Goal: Task Accomplishment & Management: Complete application form

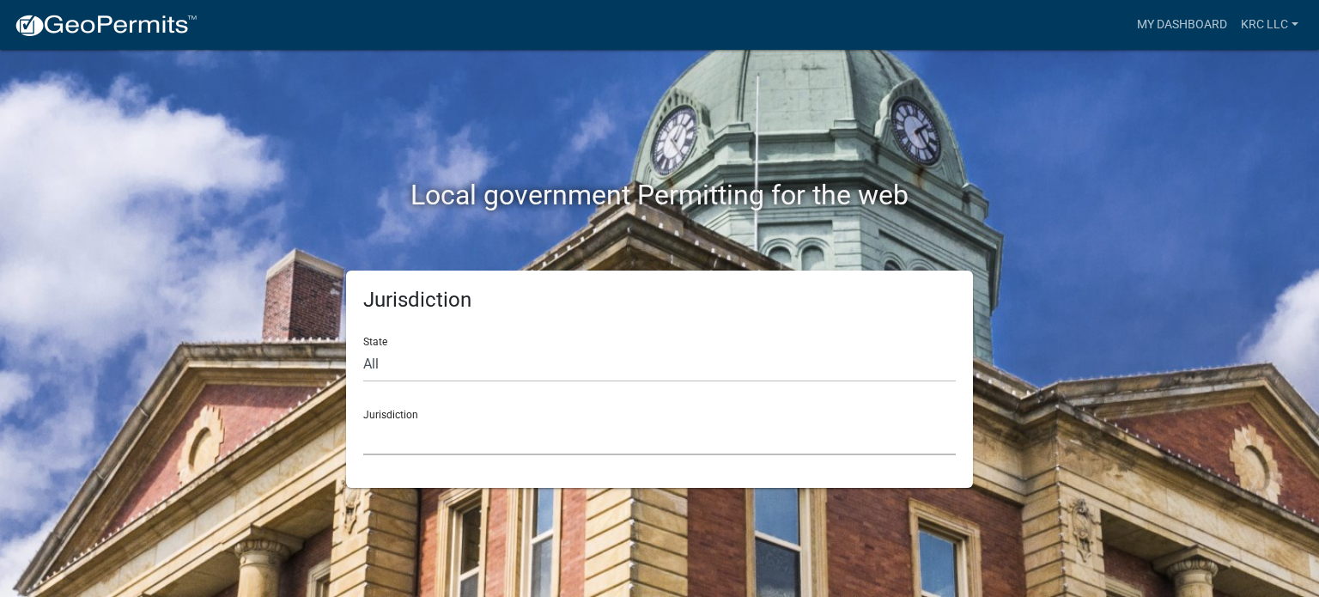
click at [428, 428] on select "Custer County, Colorado Carroll County, Georgia Cook County, Georgia Crawford C…" at bounding box center [659, 437] width 592 height 35
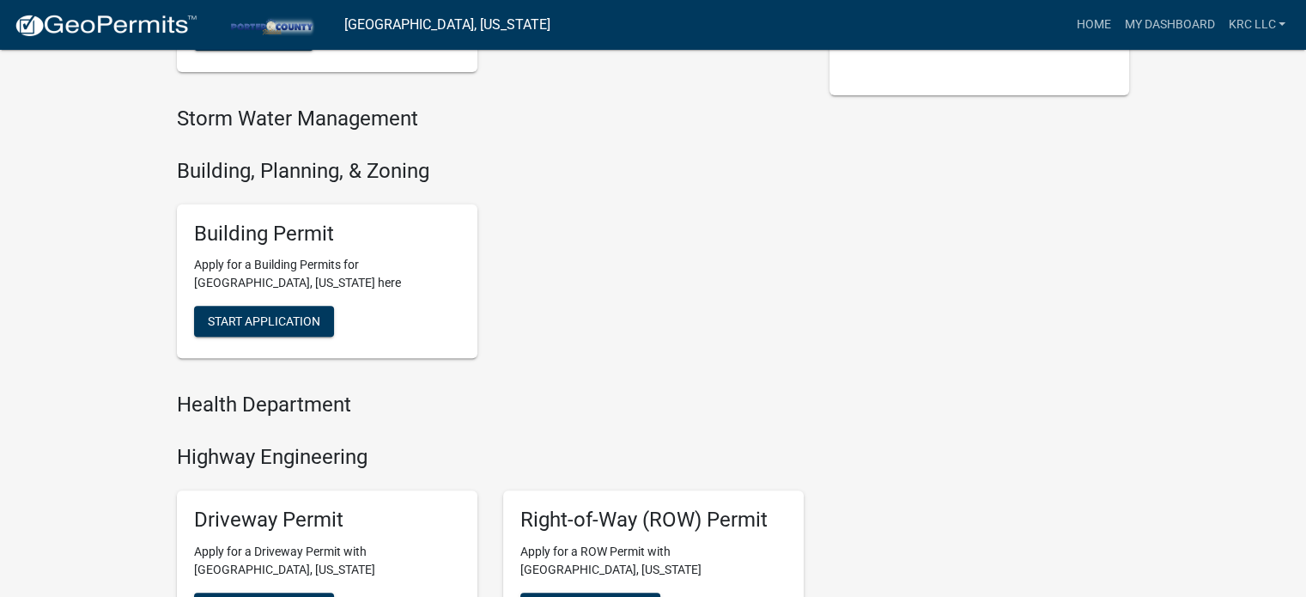
scroll to position [515, 0]
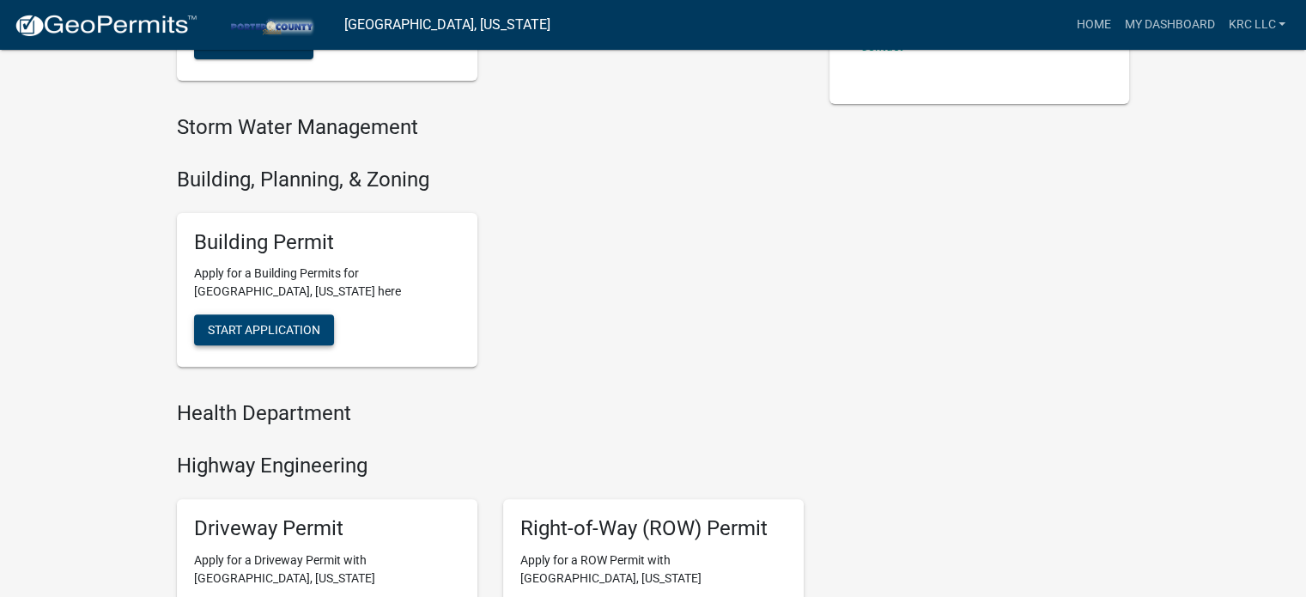
click at [252, 325] on span "Start Application" at bounding box center [264, 330] width 112 height 14
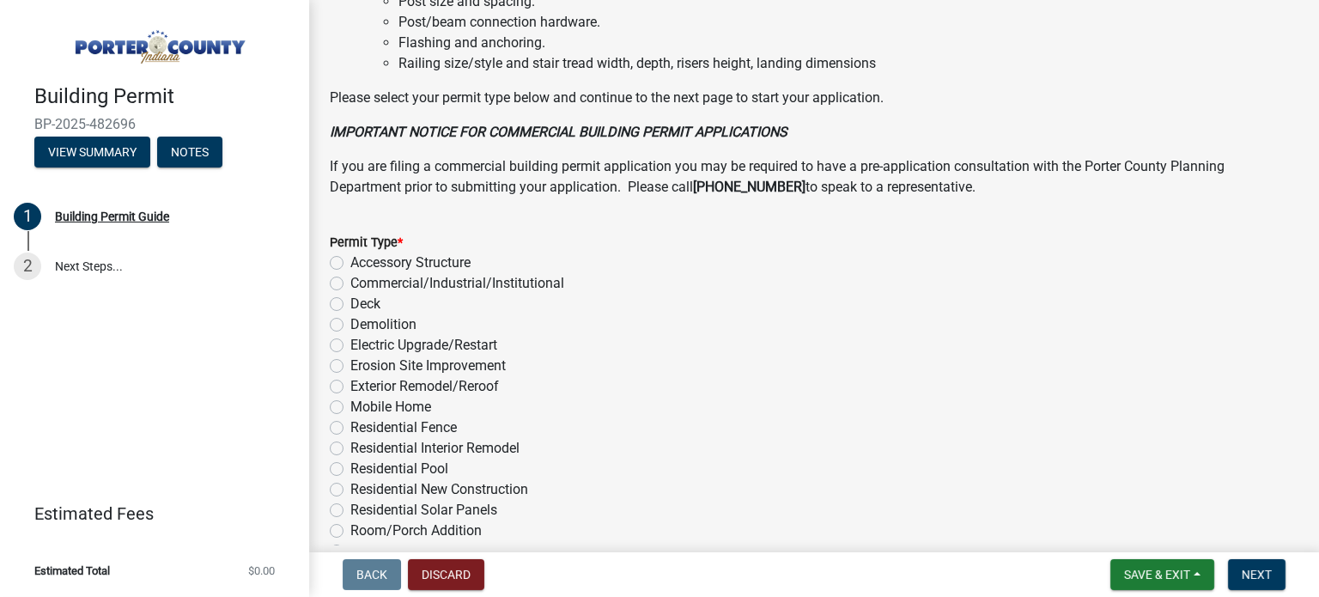
scroll to position [1386, 0]
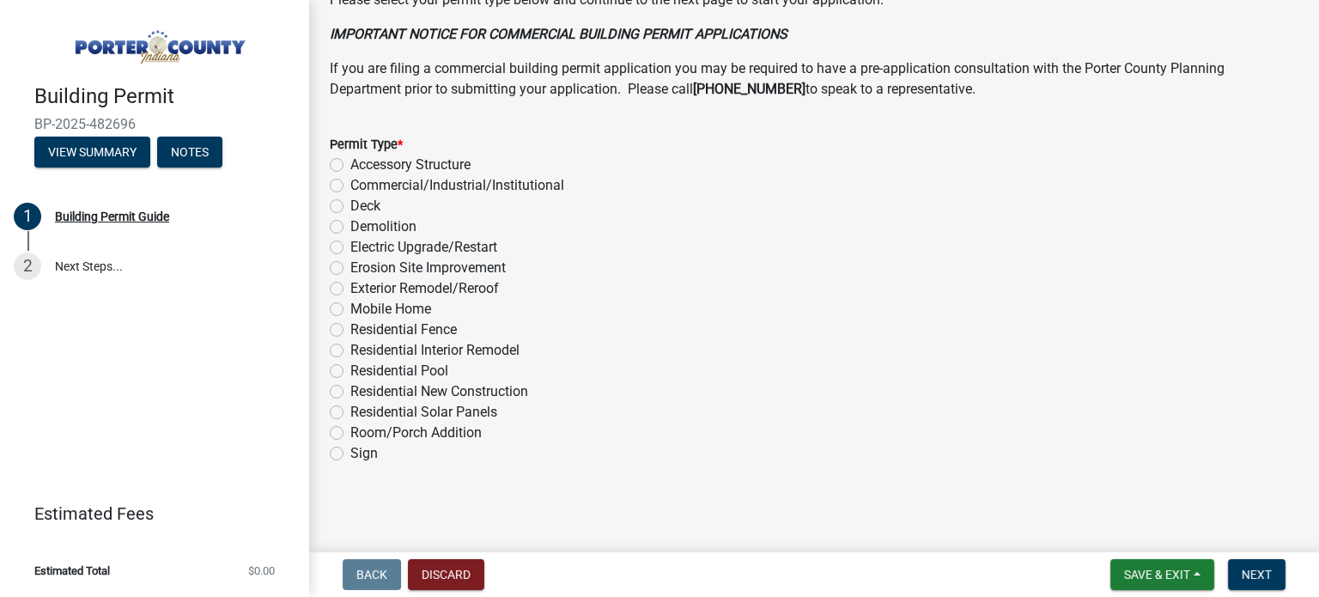
click at [350, 288] on label "Exterior Remodel/Reroof" at bounding box center [424, 288] width 149 height 21
click at [350, 288] on input "Exterior Remodel/Reroof" at bounding box center [355, 283] width 11 height 11
radio input "true"
click at [1258, 569] on span "Next" at bounding box center [1256, 574] width 30 height 14
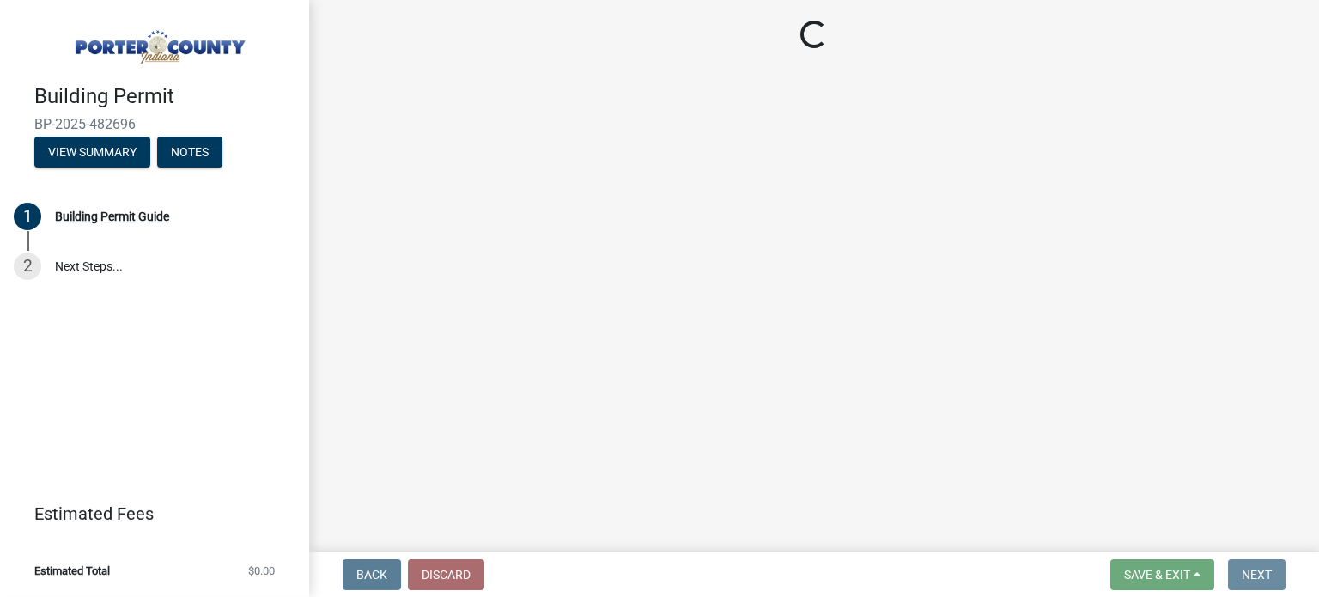
scroll to position [0, 0]
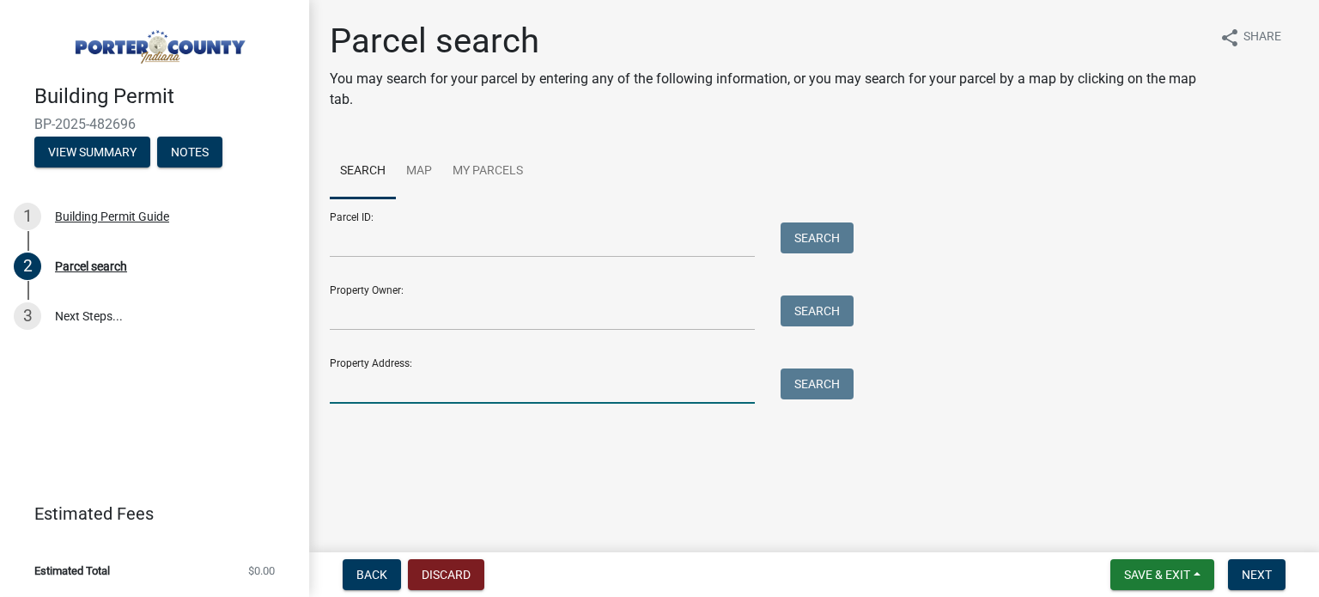
click at [388, 389] on input "Property Address:" at bounding box center [542, 385] width 425 height 35
paste input "782 North 400 East Valparaiso, IN 46383"
drag, startPoint x: 591, startPoint y: 387, endPoint x: 444, endPoint y: 385, distance: 146.8
click at [444, 385] on input "782 North 400 East Valparaiso, IN 46383" at bounding box center [542, 385] width 425 height 35
click at [387, 385] on input "782 North 400 E" at bounding box center [542, 385] width 425 height 35
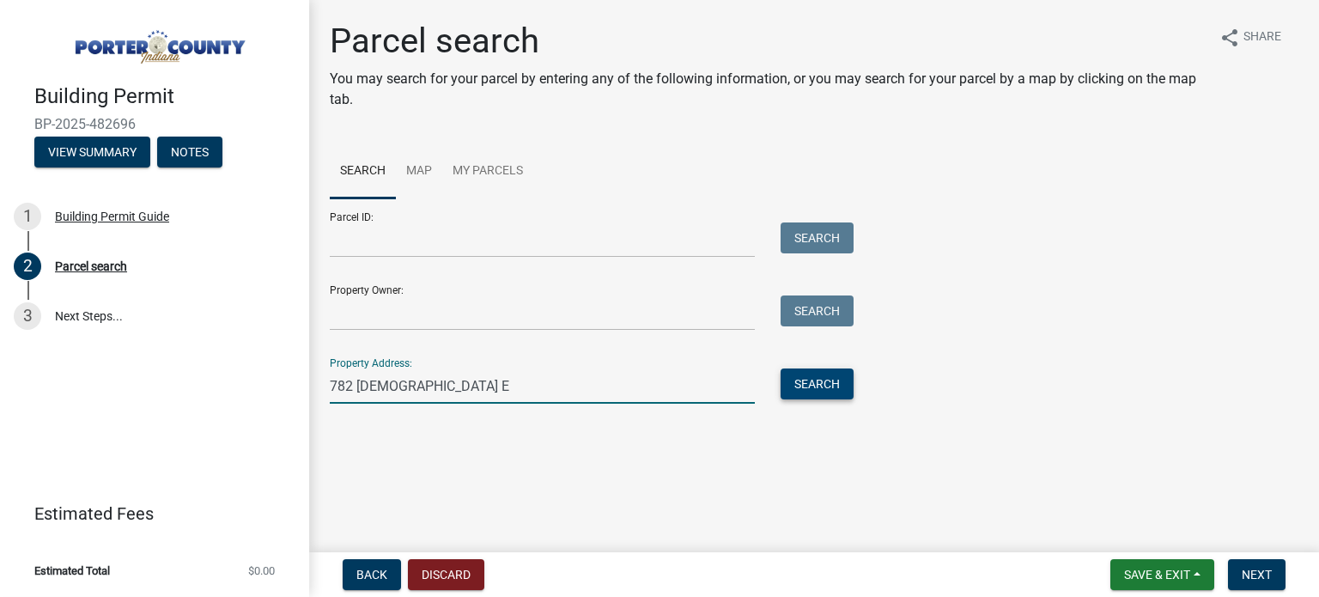
type input "782 N 400 E"
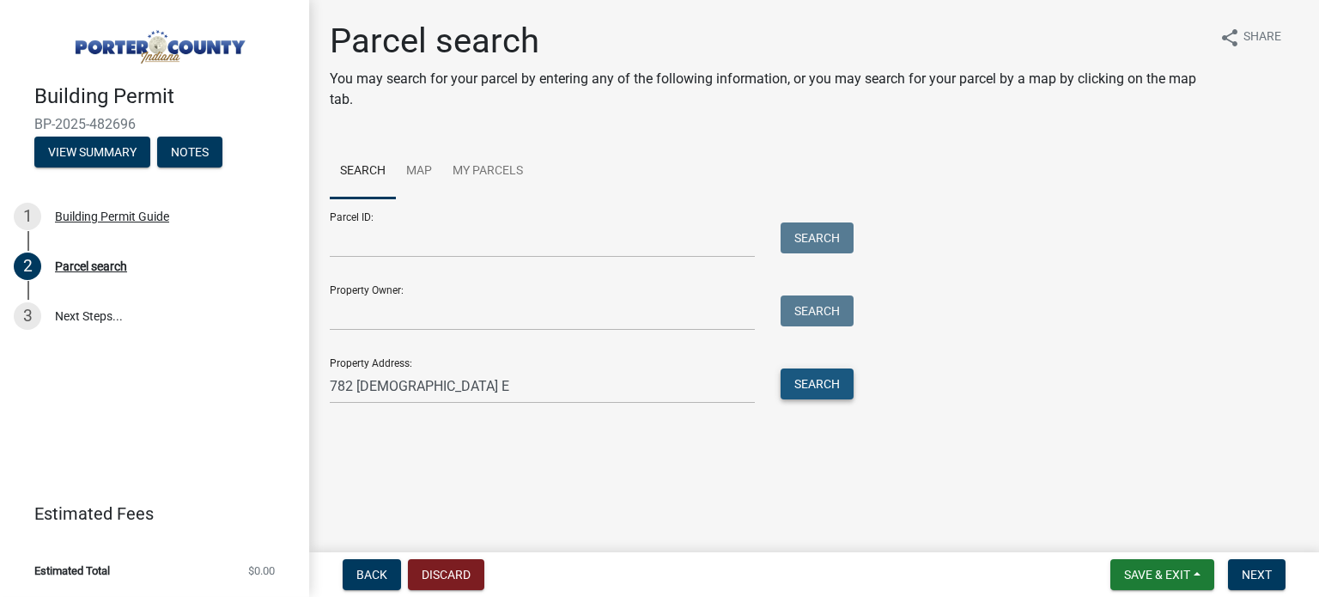
click at [804, 390] on button "Search" at bounding box center [816, 383] width 73 height 31
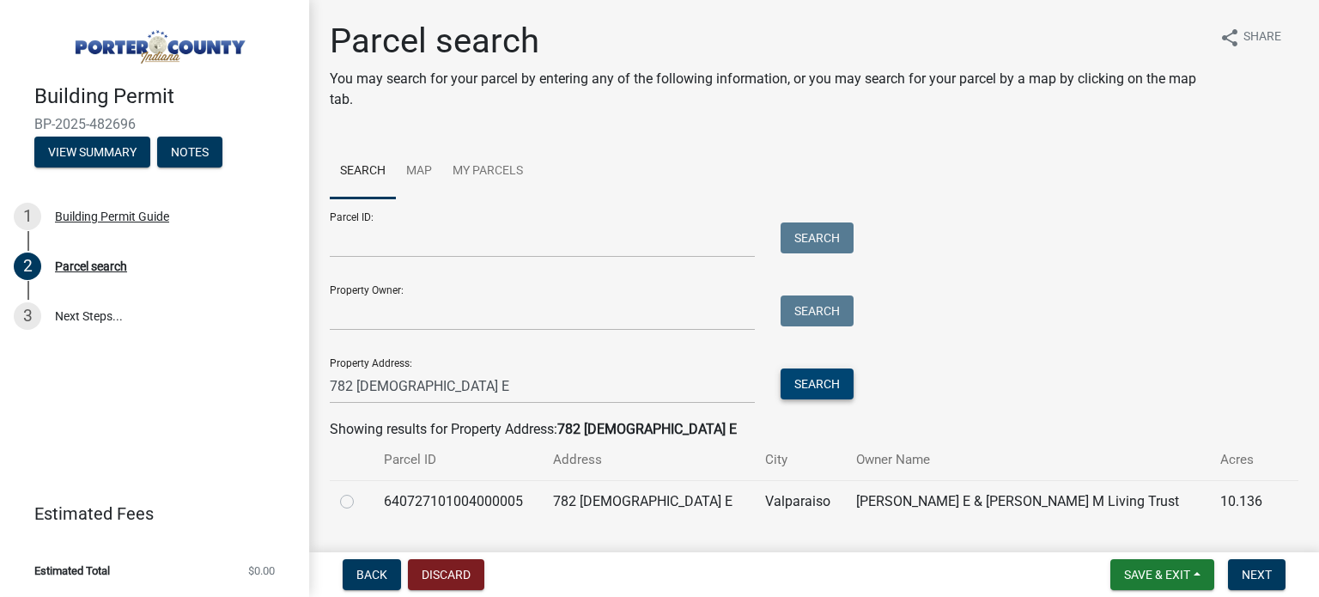
scroll to position [43, 0]
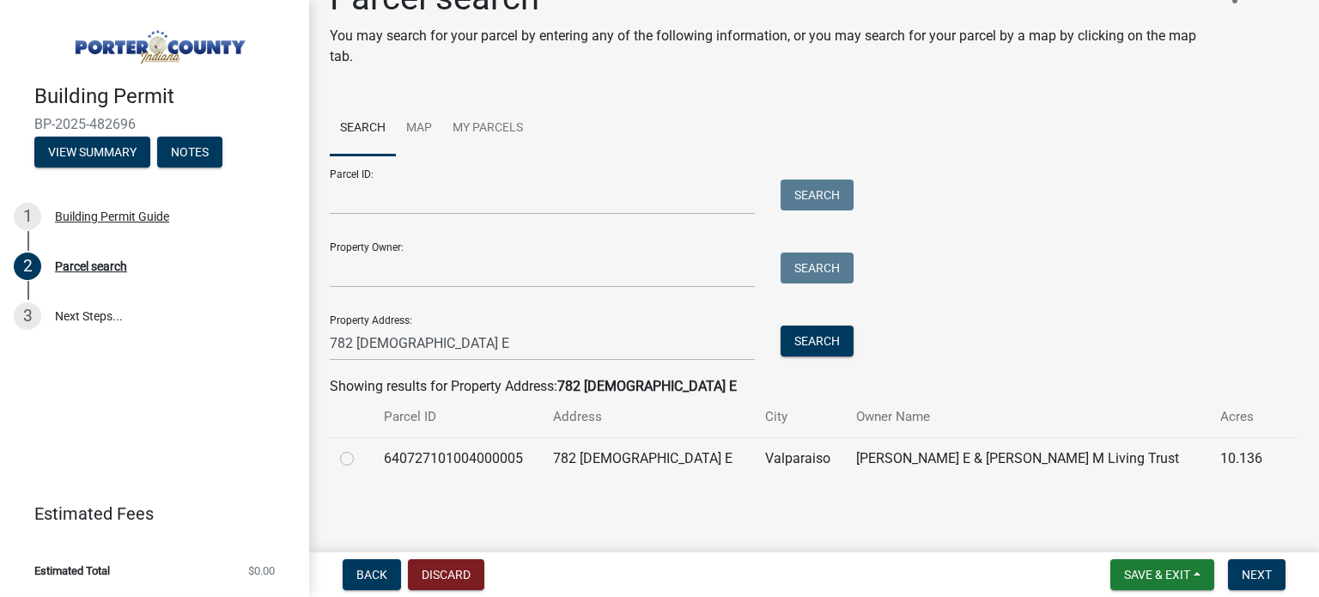
click at [361, 448] on label at bounding box center [361, 448] width 0 height 0
click at [361, 457] on input "radio" at bounding box center [366, 453] width 11 height 11
radio input "true"
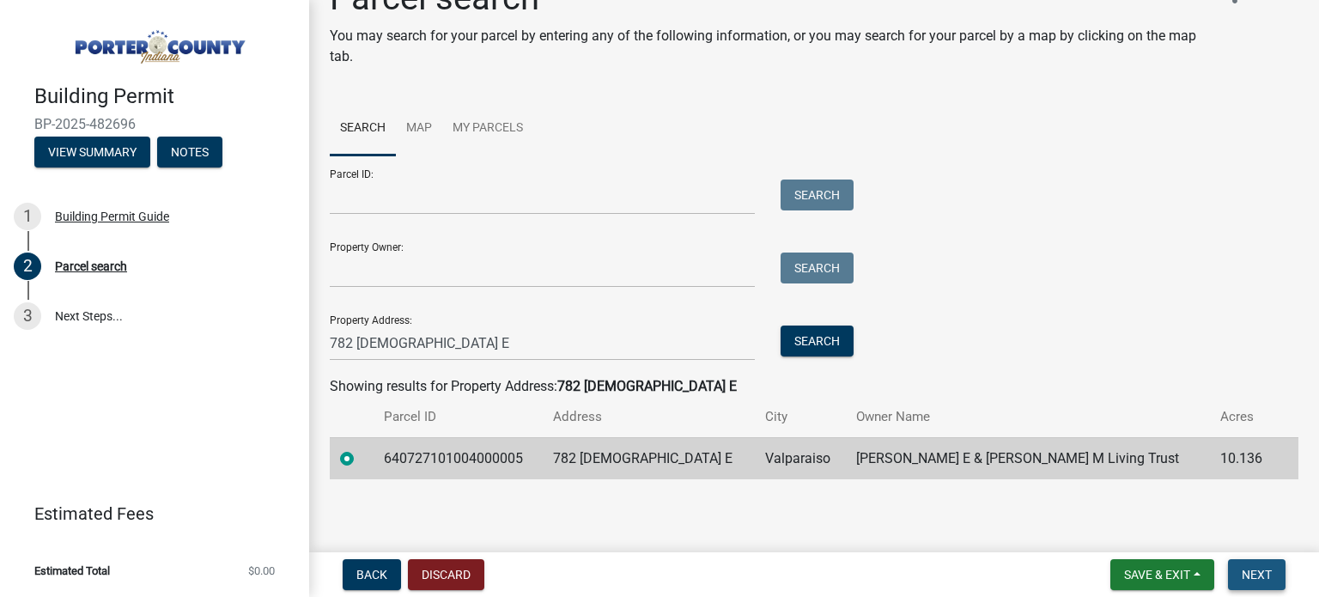
click at [1265, 564] on button "Next" at bounding box center [1257, 574] width 58 height 31
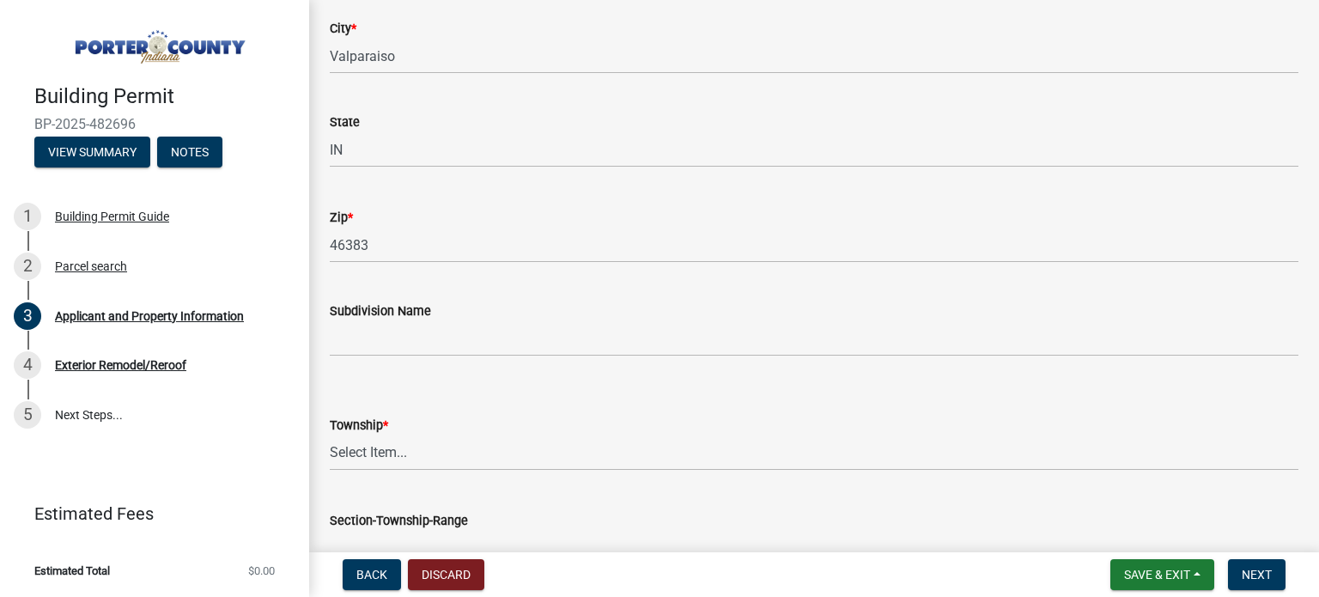
scroll to position [515, 0]
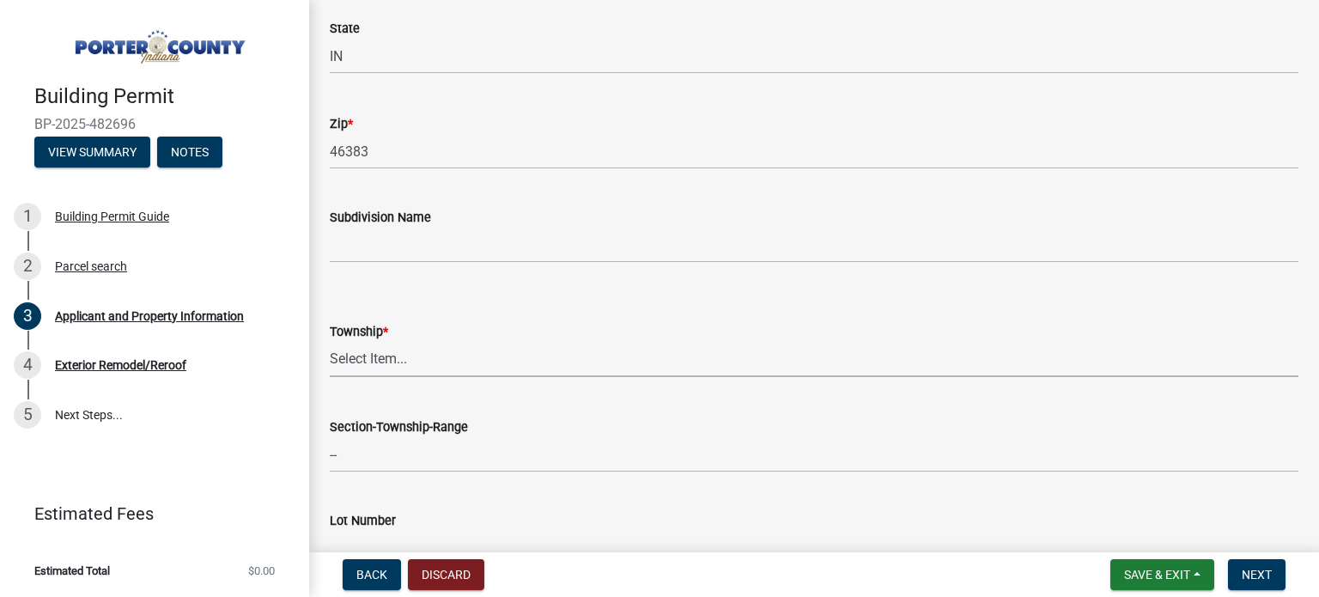
click at [374, 352] on select "Select Item... Boone Center Jackson Liberty Morgan Pine Pleasant Portage Porter…" at bounding box center [814, 359] width 968 height 35
click at [330, 342] on select "Select Item... Boone Center Jackson Liberty Morgan Pine Pleasant Portage Porter…" at bounding box center [814, 359] width 968 height 35
select select "dab8d744-4e32-40c1-942b-b7c1ea7347cb"
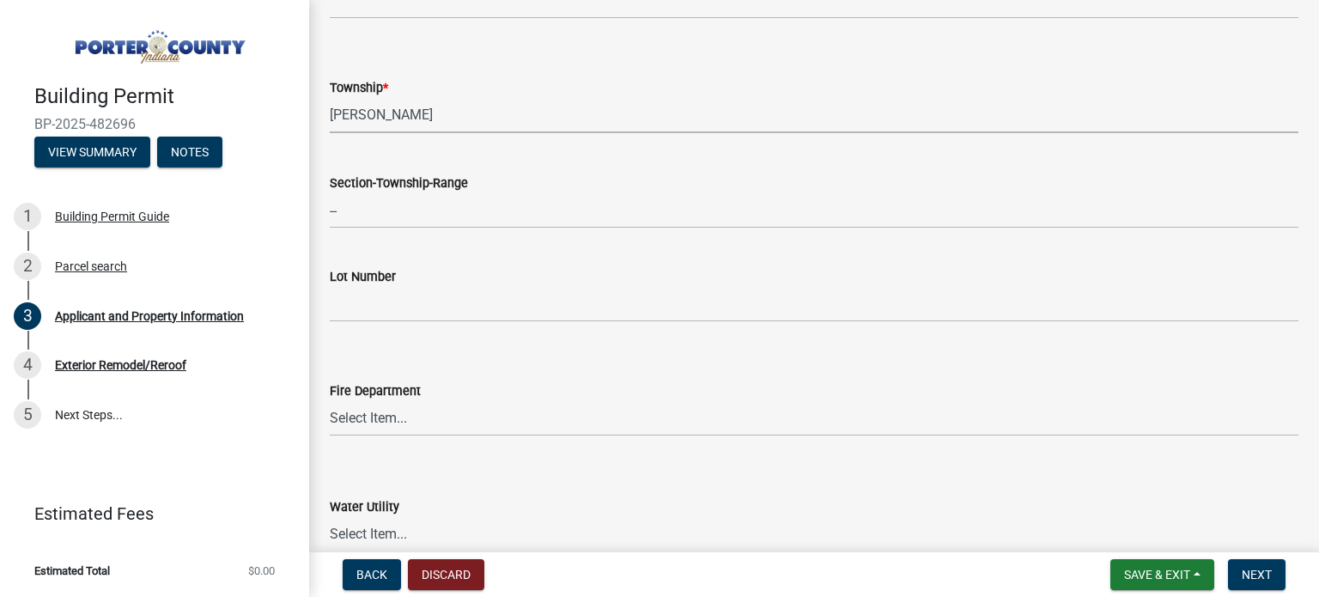
scroll to position [773, 0]
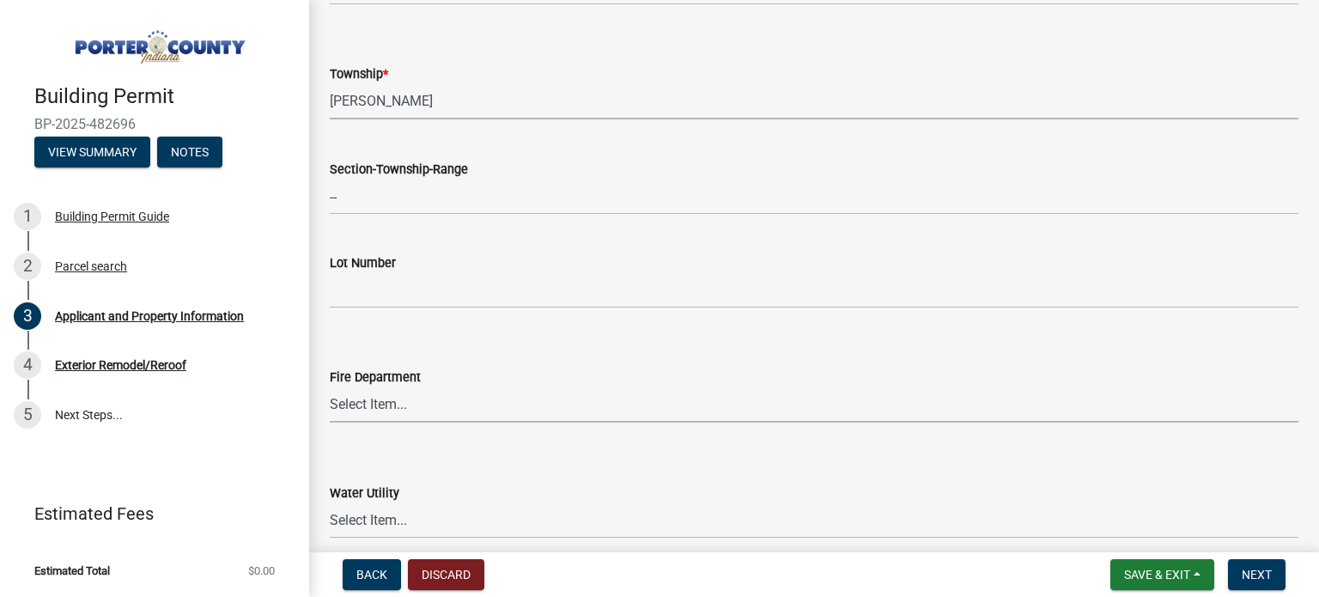
click at [371, 392] on select "Select Item... Beverly Shores FD Burns Harbor FD Boone Grove FD Chesterton FD F…" at bounding box center [814, 404] width 968 height 35
click at [651, 487] on div "Water Utility" at bounding box center [814, 492] width 968 height 21
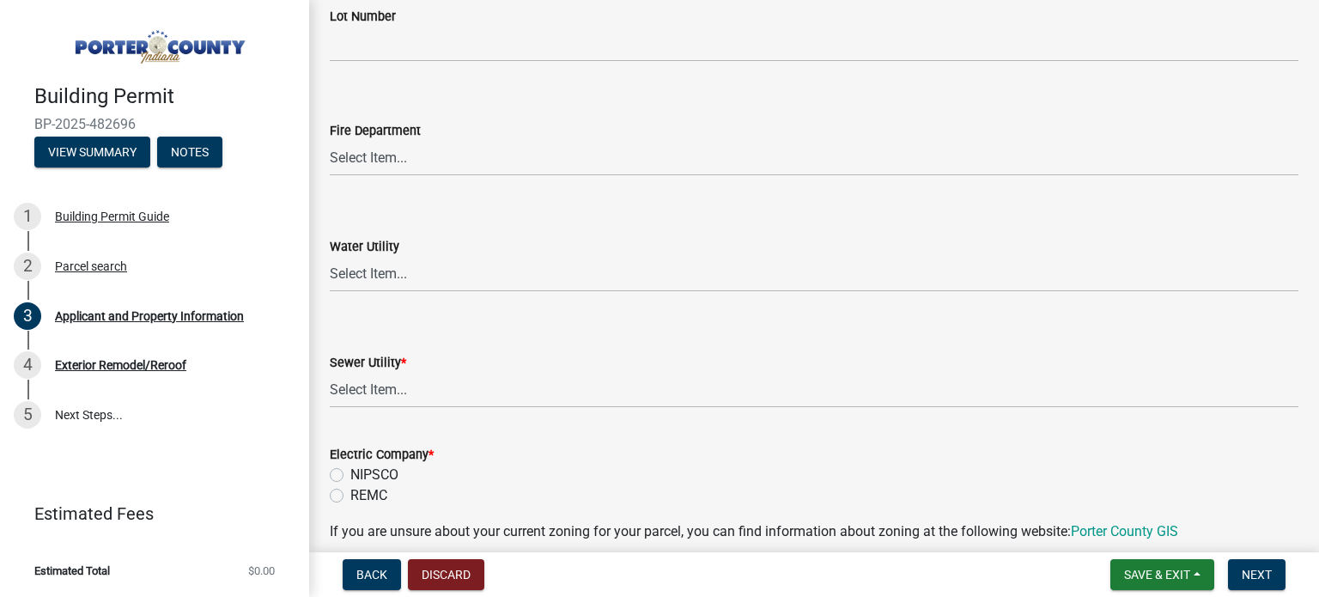
scroll to position [1030, 0]
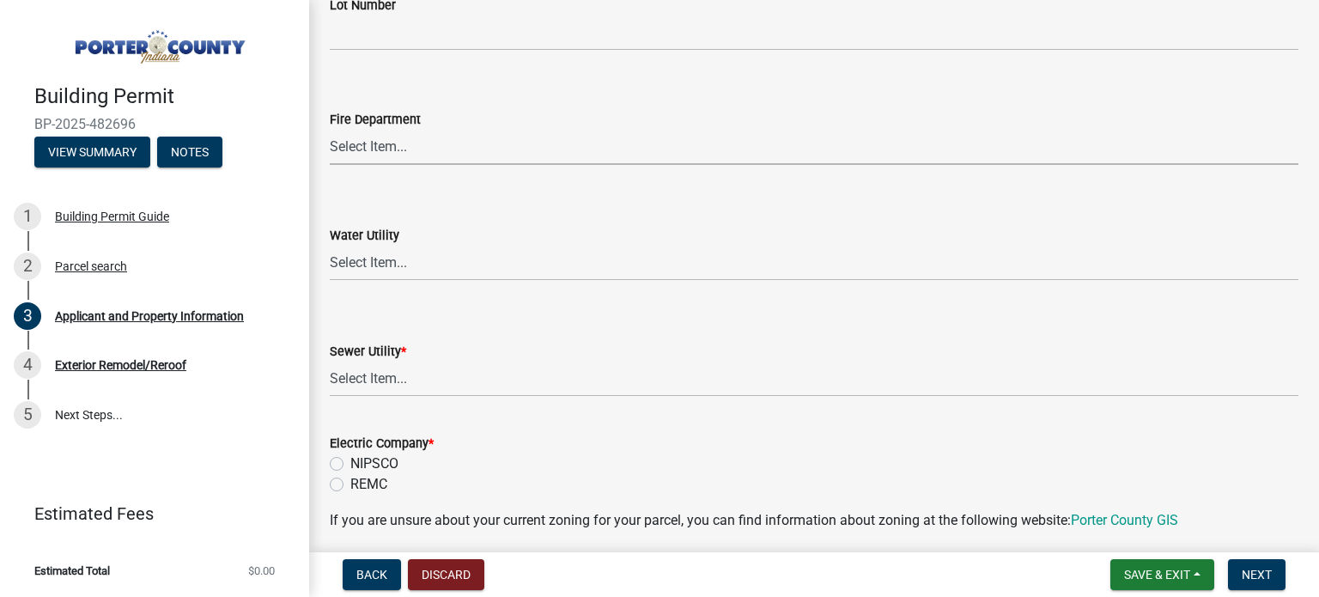
click at [361, 147] on select "Select Item... Beverly Shores FD Burns Harbor FD Boone Grove FD Chesterton FD F…" at bounding box center [814, 147] width 968 height 35
click at [330, 130] on select "Select Item... Beverly Shores FD Burns Harbor FD Boone Grove FD Chesterton FD F…" at bounding box center [814, 147] width 968 height 35
select select "aff3c597-e127-4f23-88a6-ba02da3a16c7"
click at [391, 259] on select "Select Item... Aqua Indiana Inc Damon Run Indiana American Water Nature Works P…" at bounding box center [814, 263] width 968 height 35
click at [330, 246] on select "Select Item... Aqua Indiana Inc Damon Run Indiana American Water Nature Works P…" at bounding box center [814, 263] width 968 height 35
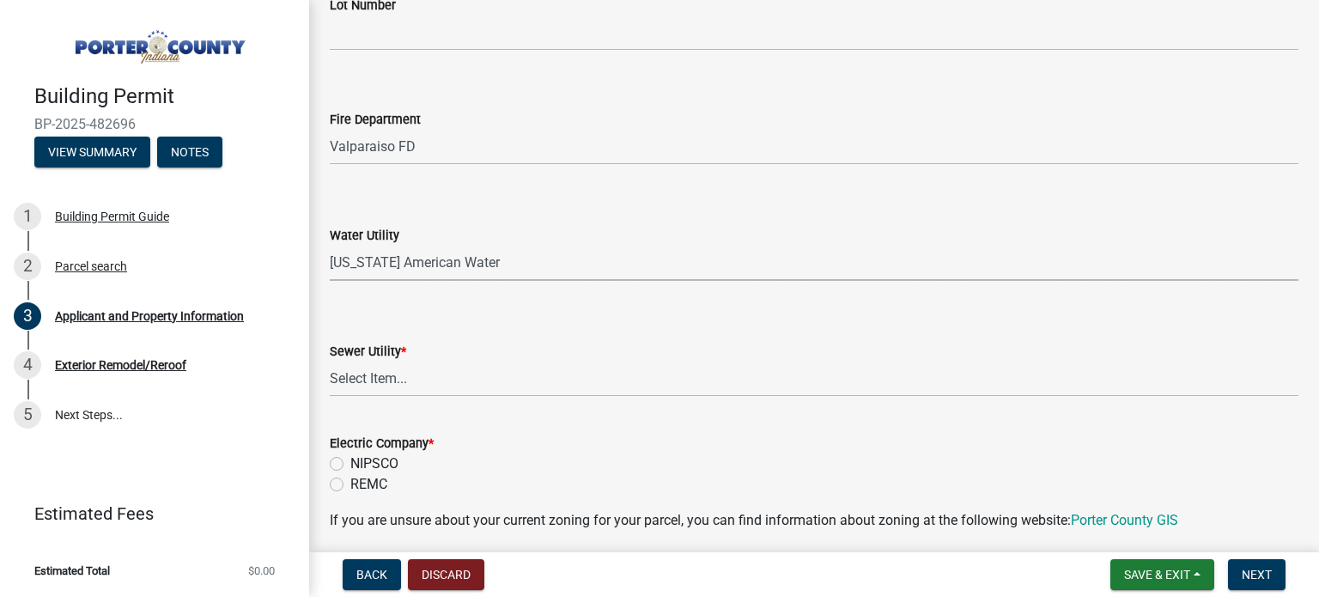
select select "19353e9d-6395-4d02-b087-104cb5947cdc"
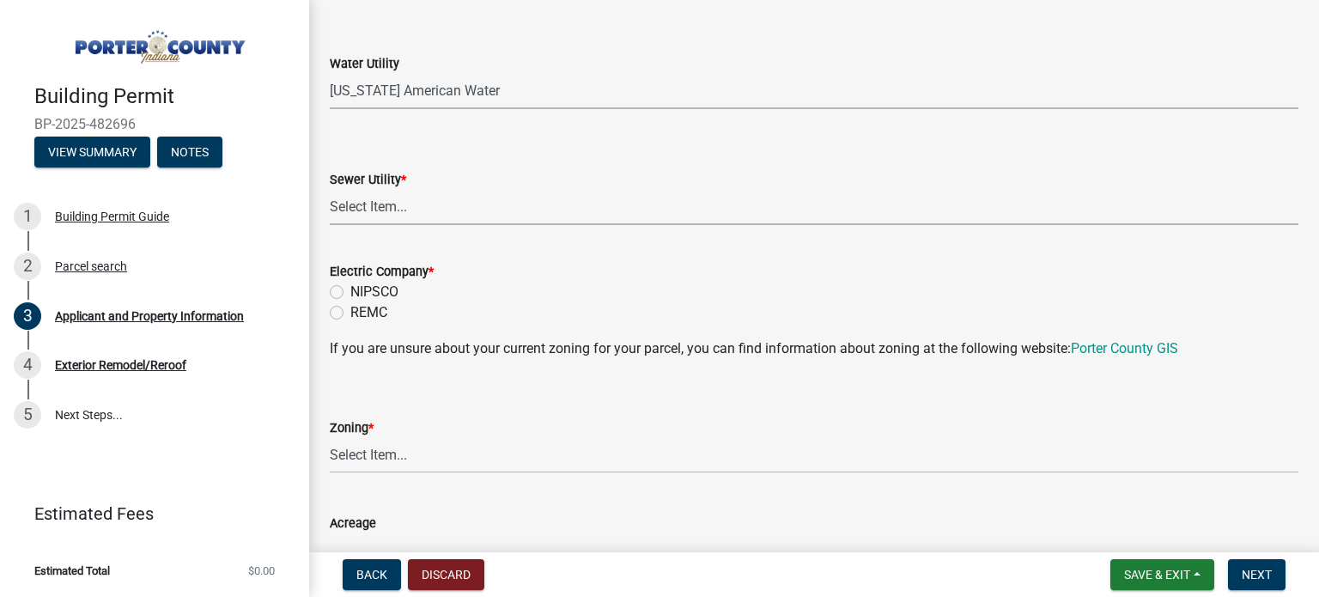
click at [371, 208] on select "Select Item... Aqua Indiana Inc Damon Run Falling Waters Lake Eliza - LEACD Nat…" at bounding box center [814, 207] width 968 height 35
click at [330, 190] on select "Select Item... Aqua Indiana Inc Damon Run Falling Waters Lake Eliza - LEACD Nat…" at bounding box center [814, 207] width 968 height 35
select select "c796f995-08fe-487b-a20e-70ab553361d3"
click at [350, 312] on label "REMC" at bounding box center [368, 312] width 37 height 21
click at [350, 312] on input "REMC" at bounding box center [355, 307] width 11 height 11
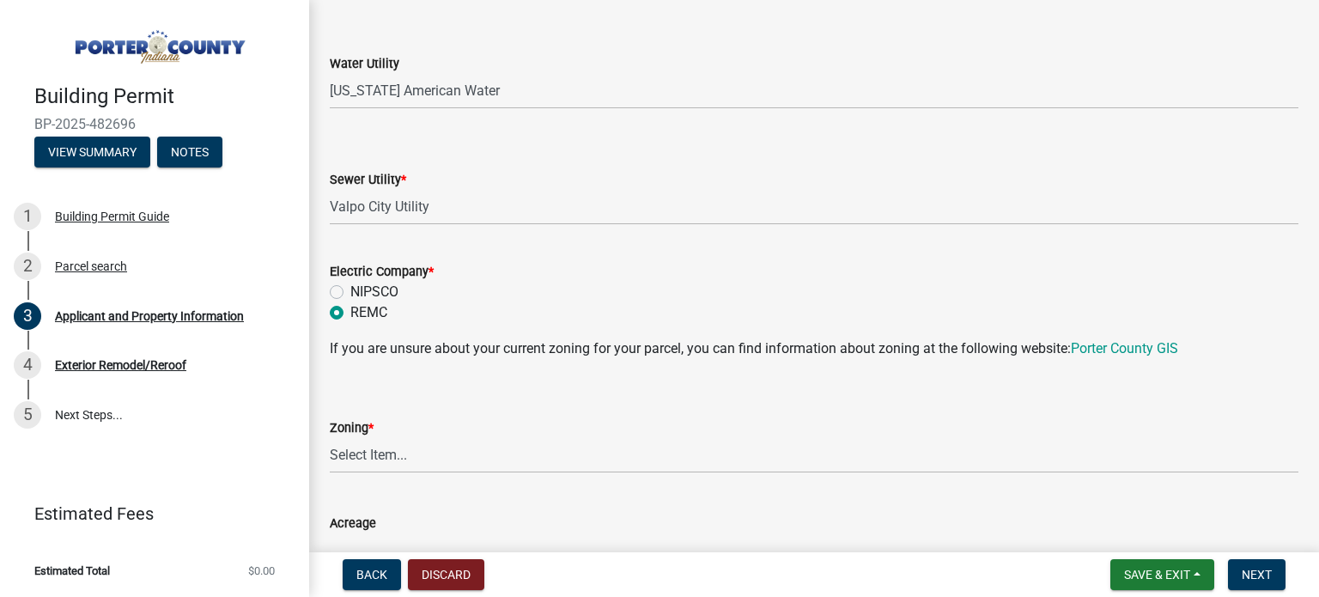
radio input "true"
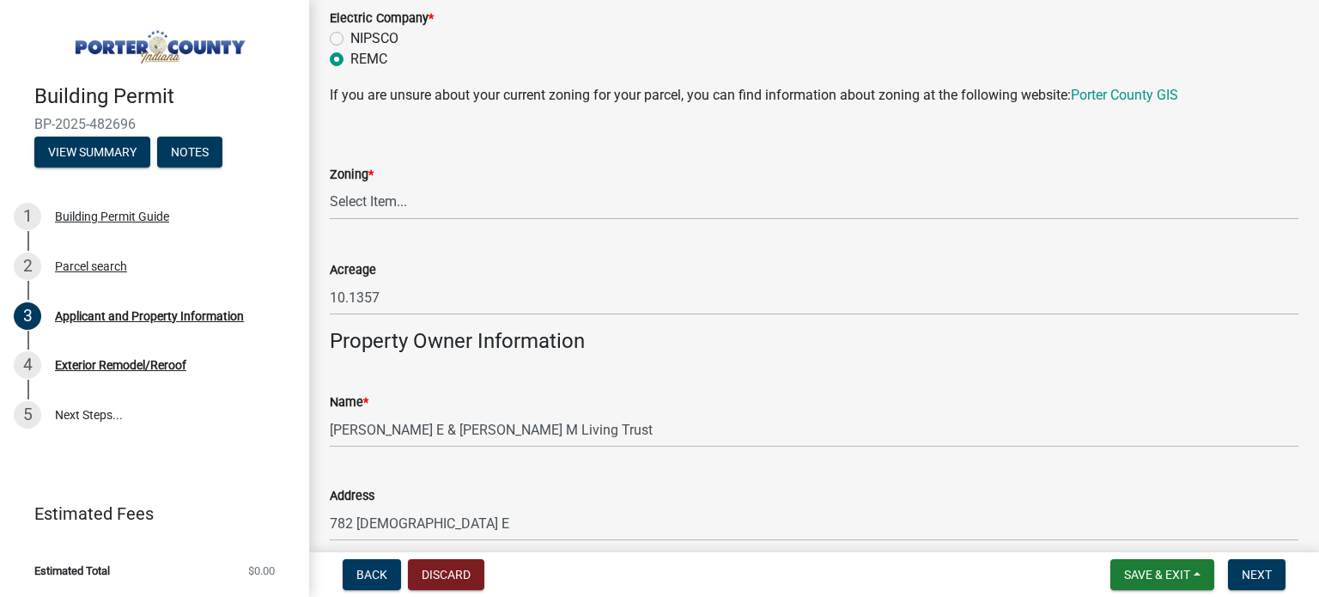
scroll to position [1459, 0]
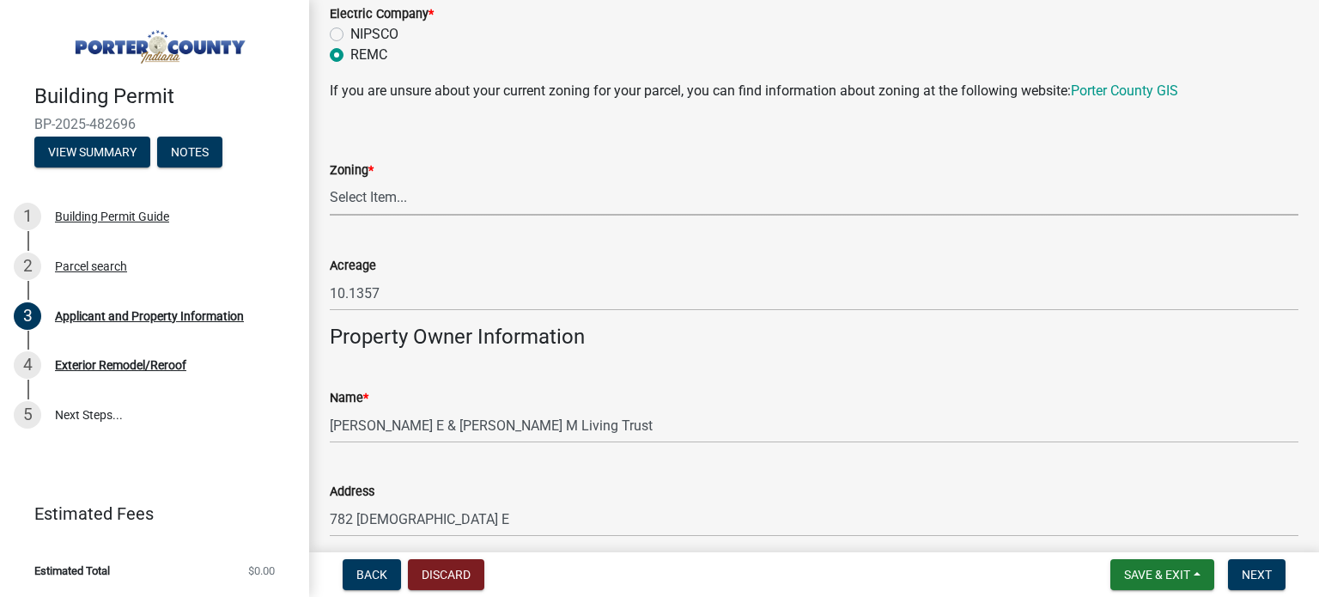
click at [374, 193] on select "Select Item... A1 A2 CH CM CN I1 I2 I3 IN MP OT P1 P2 PUD R1 R2 R3 R4 RL RR" at bounding box center [814, 197] width 968 height 35
click at [330, 180] on select "Select Item... A1 A2 CH CM CN I1 I2 I3 IN MP OT P1 P2 PUD R1 R2 R3 R4 RL RR" at bounding box center [814, 197] width 968 height 35
select select "92efe679-05f4-414a-9426-51627fba5de6"
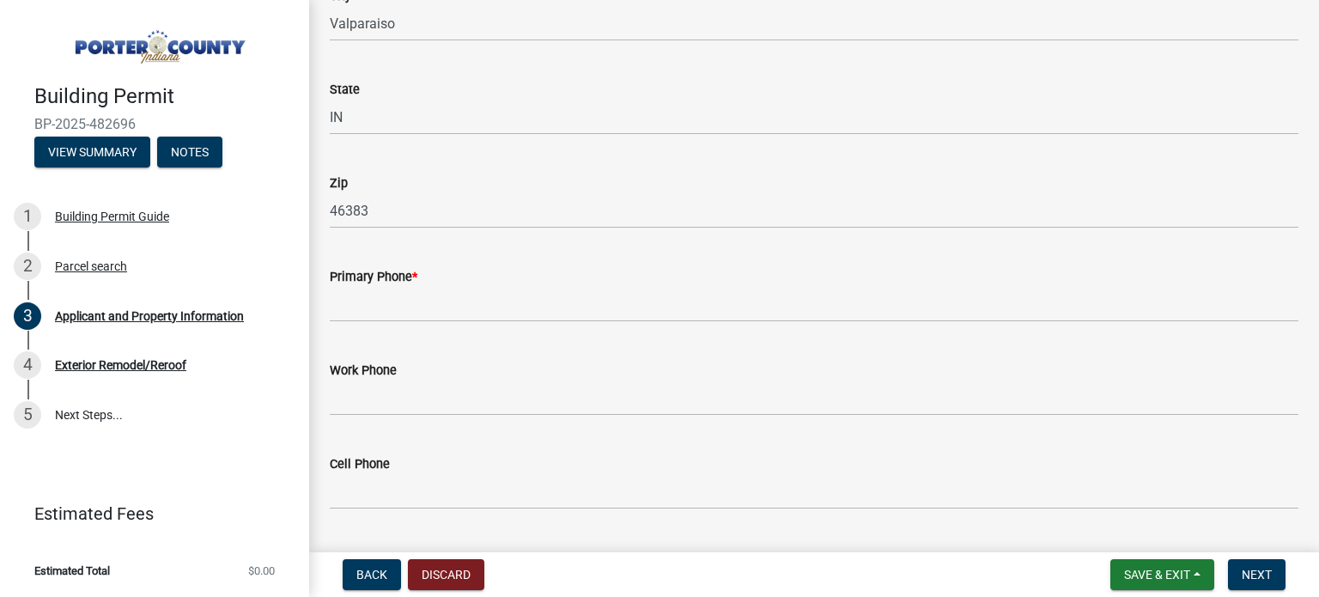
scroll to position [2060, 0]
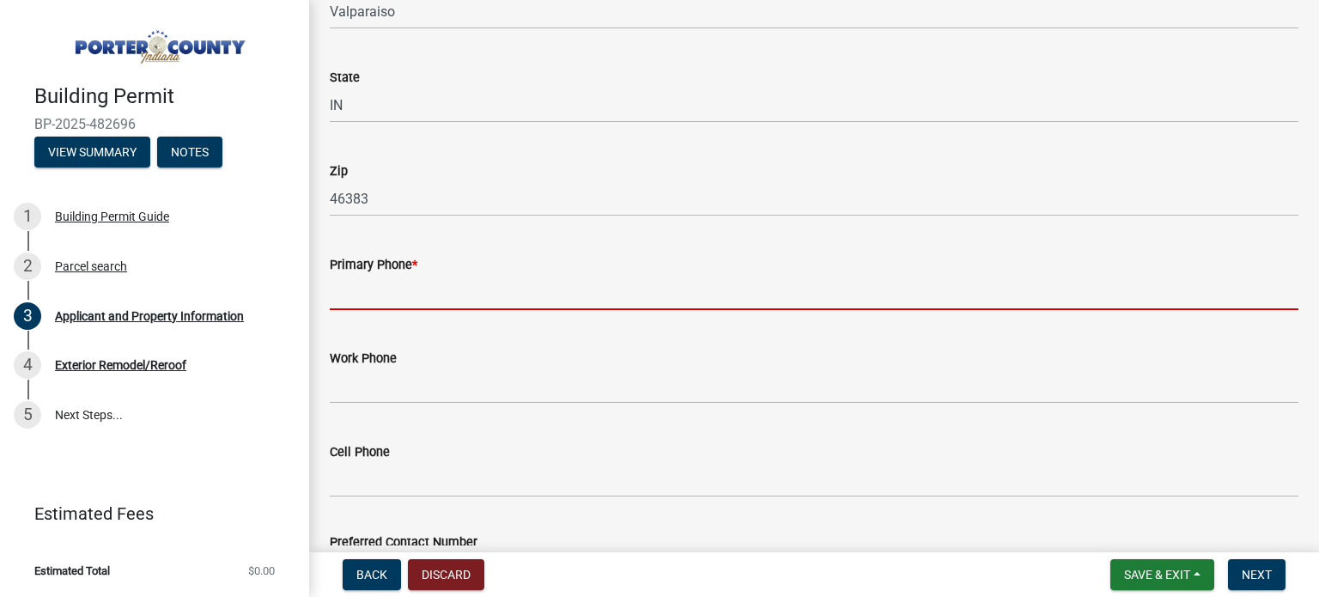
click at [422, 292] on input "Primary Phone *" at bounding box center [814, 292] width 968 height 35
type input "2192084557"
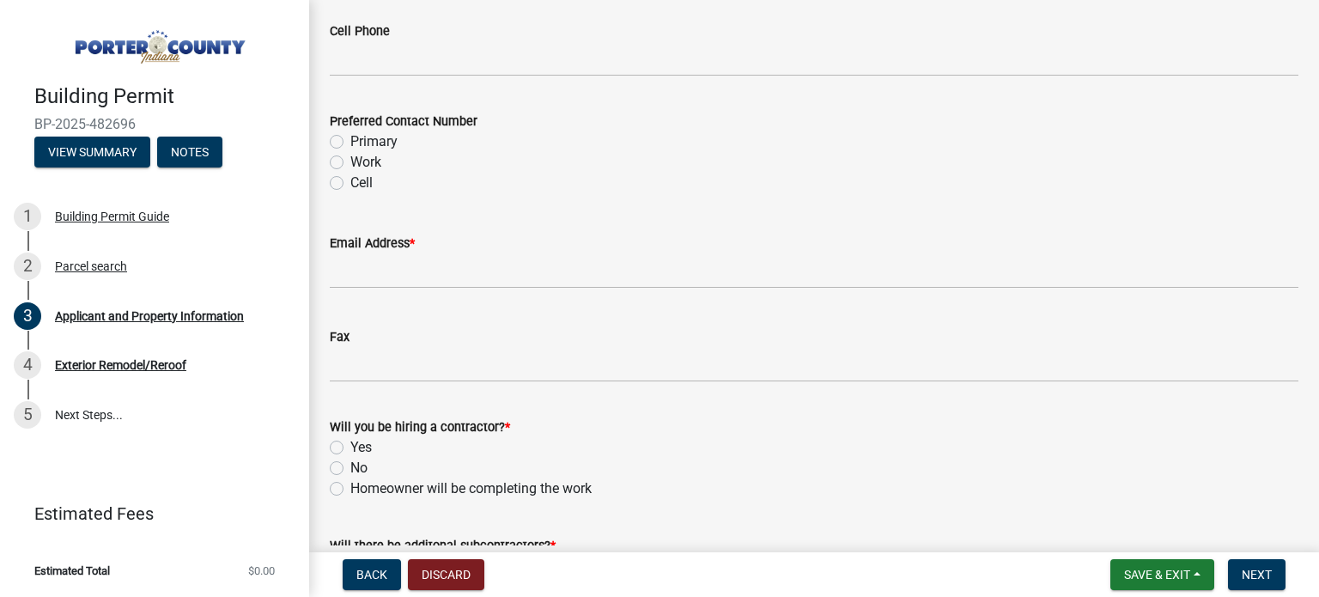
scroll to position [2490, 0]
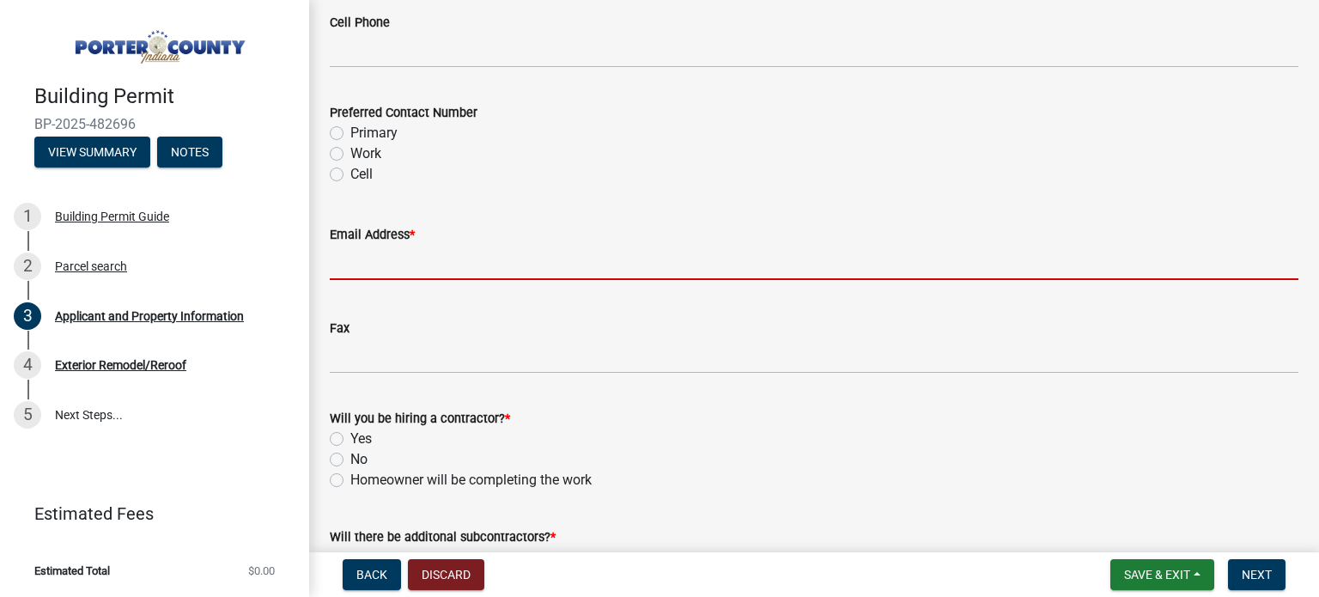
click at [355, 268] on input "Email Address *" at bounding box center [814, 262] width 968 height 35
type input "[EMAIL_ADDRESS][DOMAIN_NAME]"
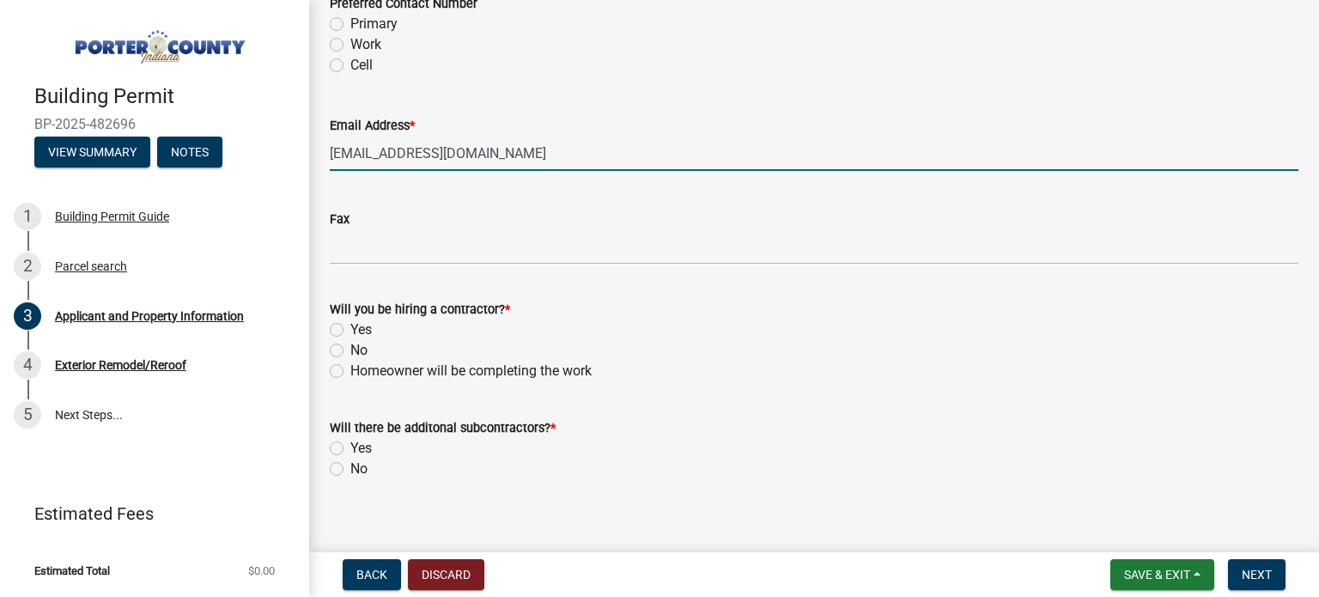
scroll to position [2614, 0]
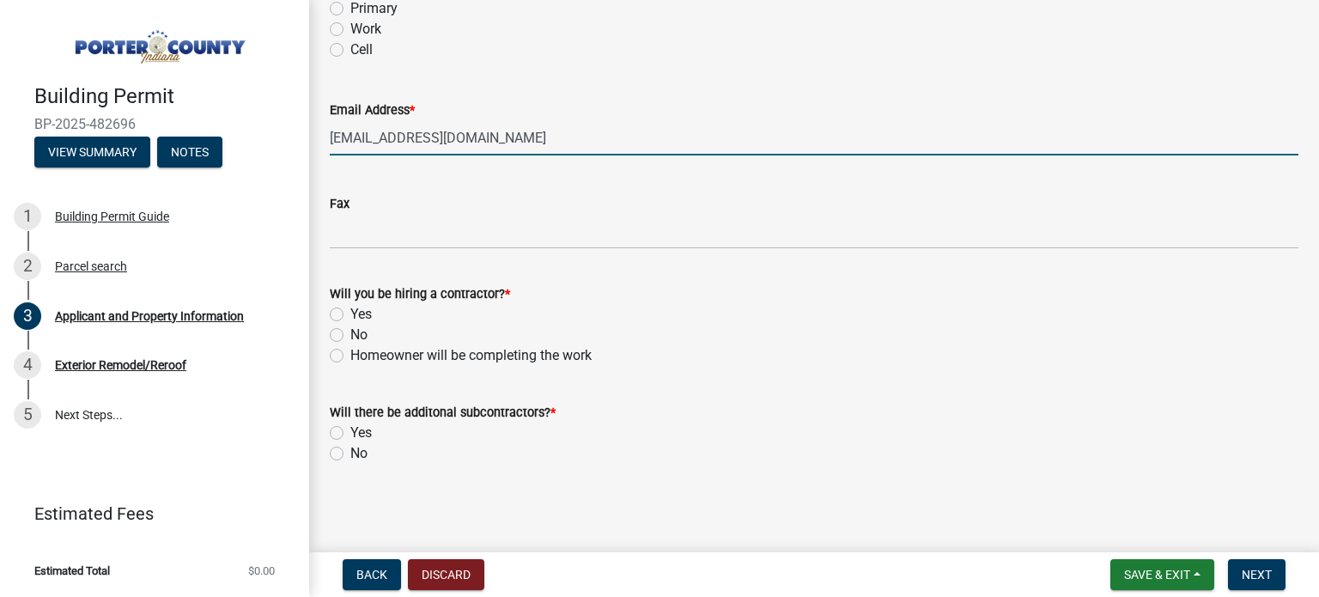
click at [350, 315] on label "Yes" at bounding box center [360, 314] width 21 height 21
click at [350, 315] on input "Yes" at bounding box center [355, 309] width 11 height 11
radio input "true"
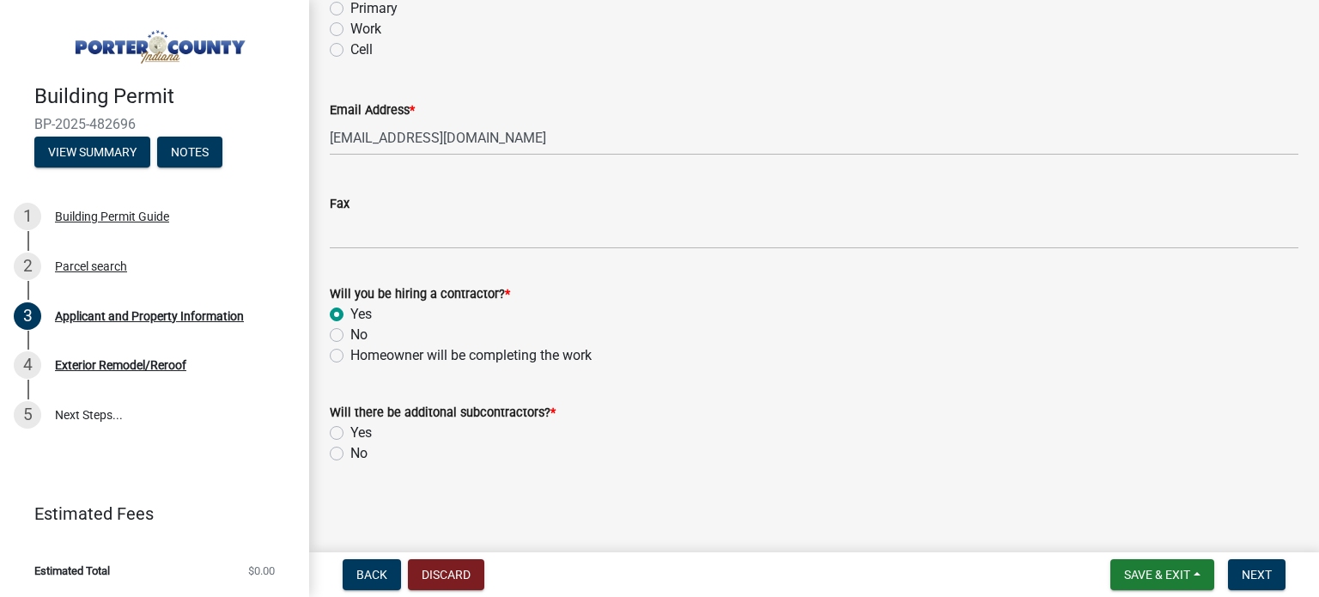
click at [350, 452] on label "No" at bounding box center [358, 453] width 17 height 21
click at [350, 452] on input "No" at bounding box center [355, 448] width 11 height 11
radio input "true"
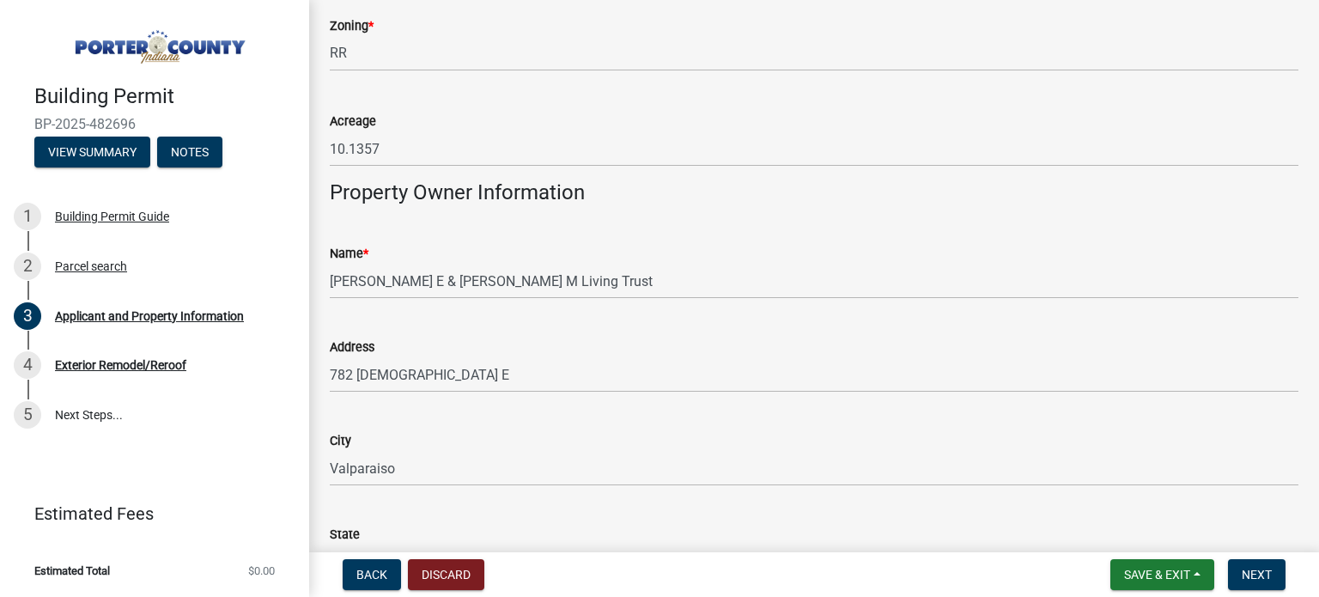
scroll to position [1412, 0]
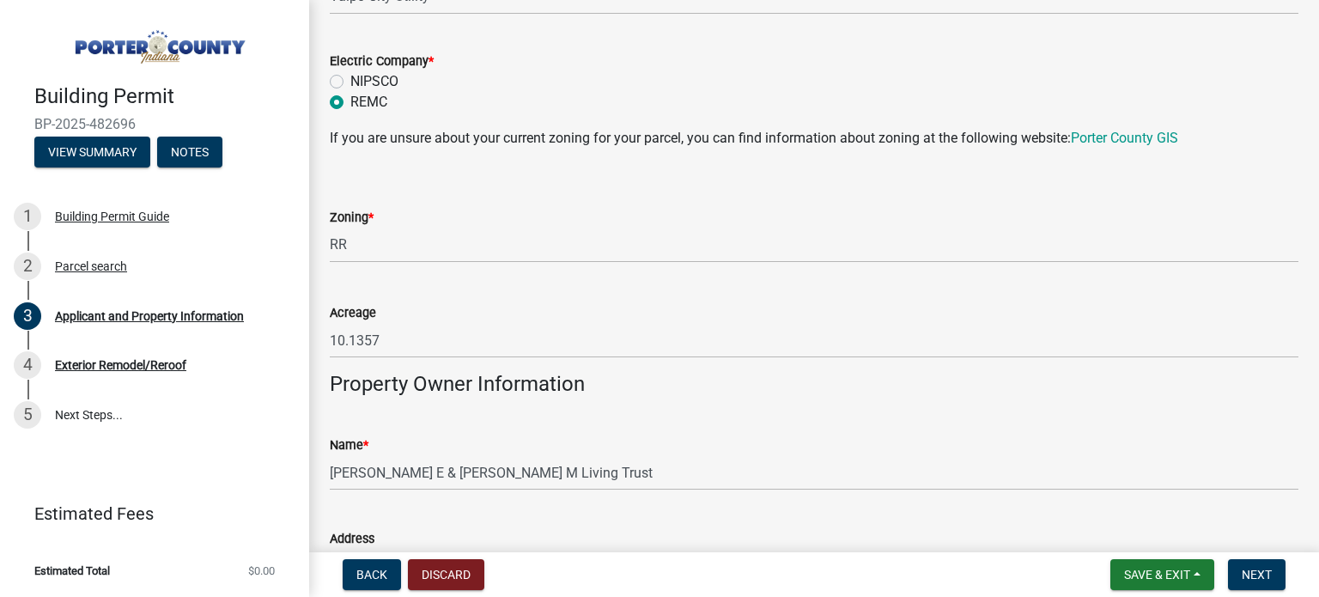
click at [350, 78] on label "NIPSCO" at bounding box center [374, 81] width 48 height 21
click at [350, 78] on input "NIPSCO" at bounding box center [355, 76] width 11 height 11
radio input "true"
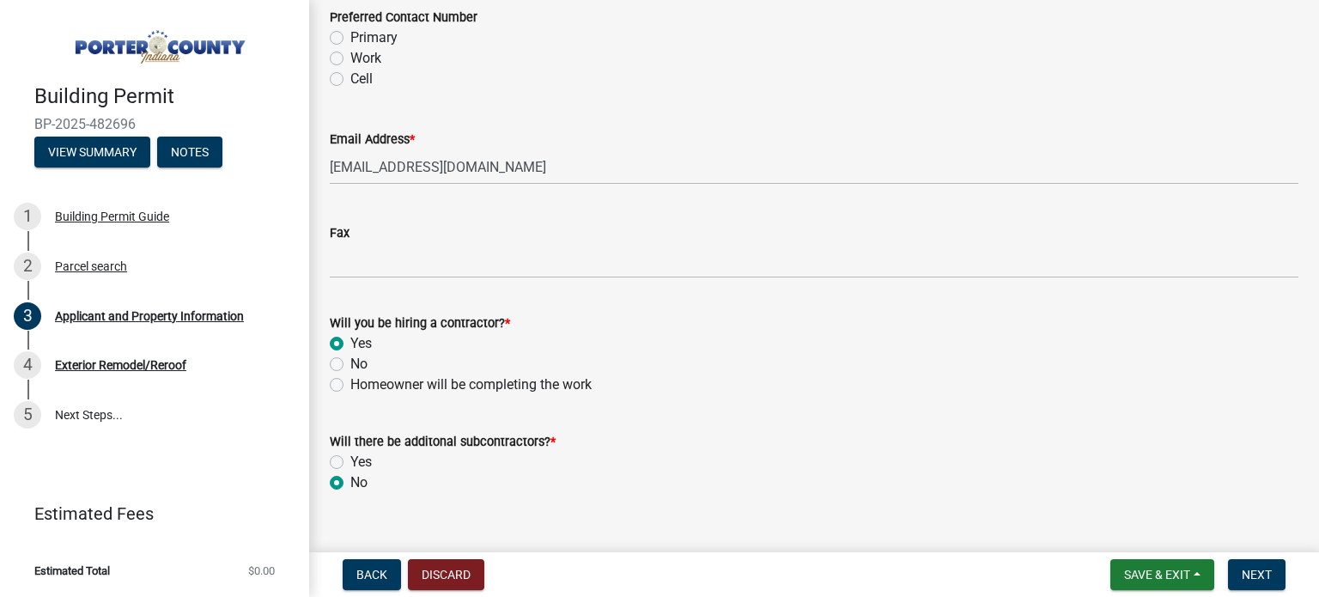
scroll to position [2614, 0]
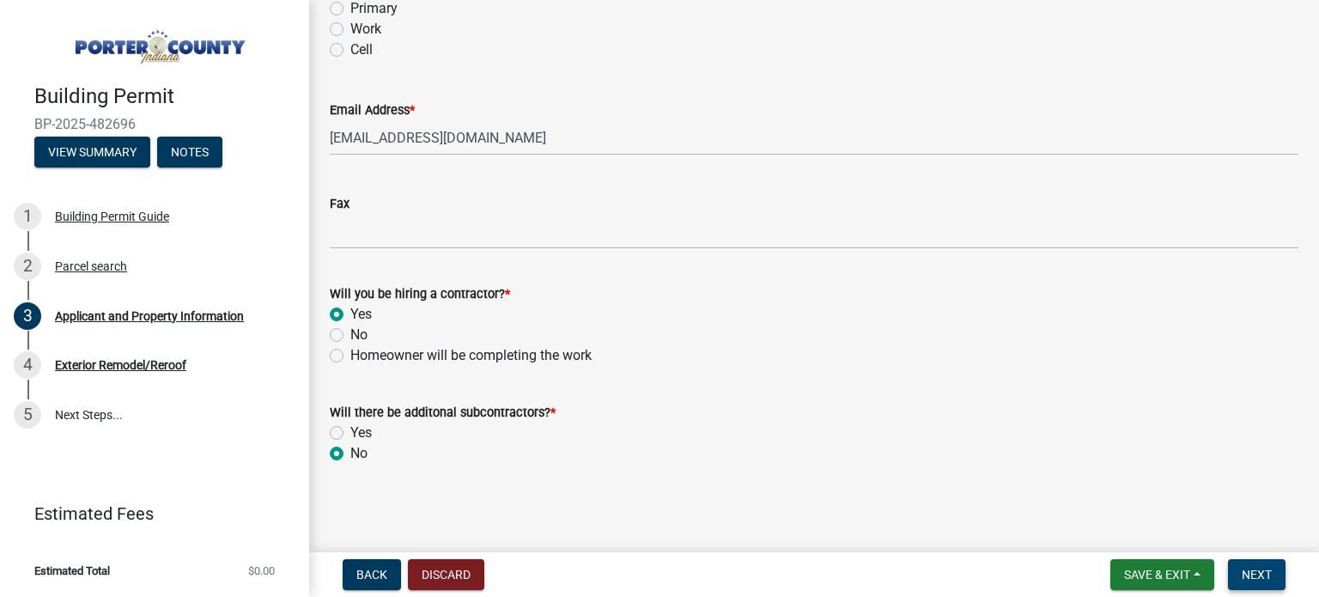
click at [1258, 562] on button "Next" at bounding box center [1257, 574] width 58 height 31
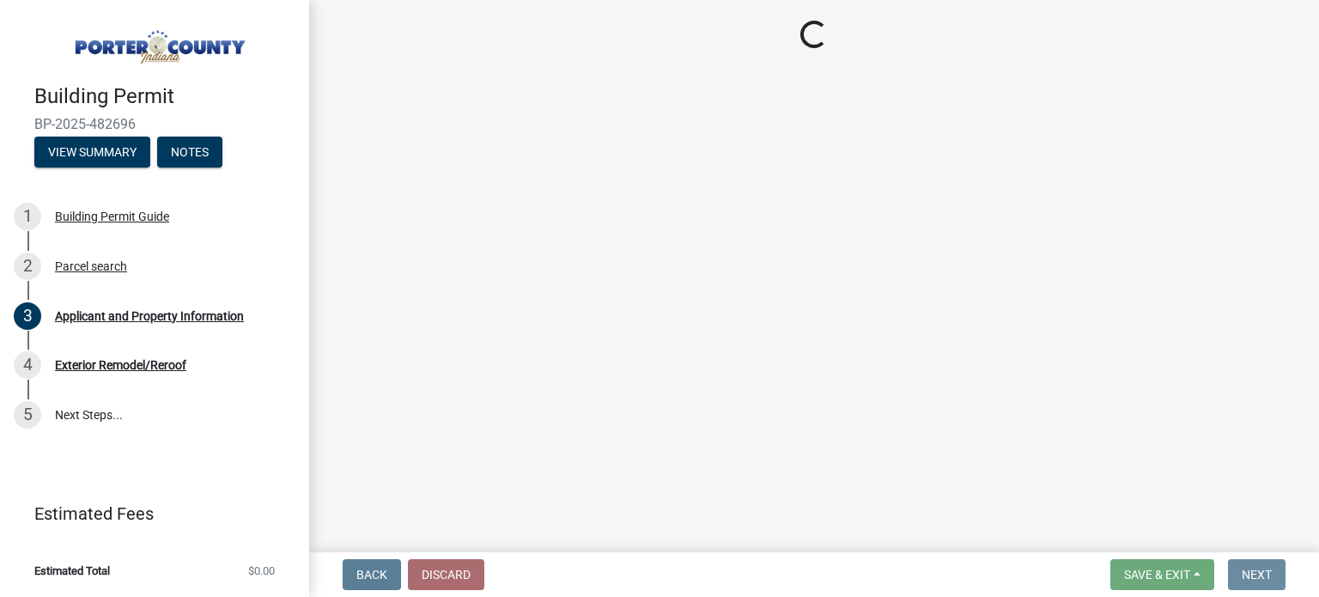
scroll to position [0, 0]
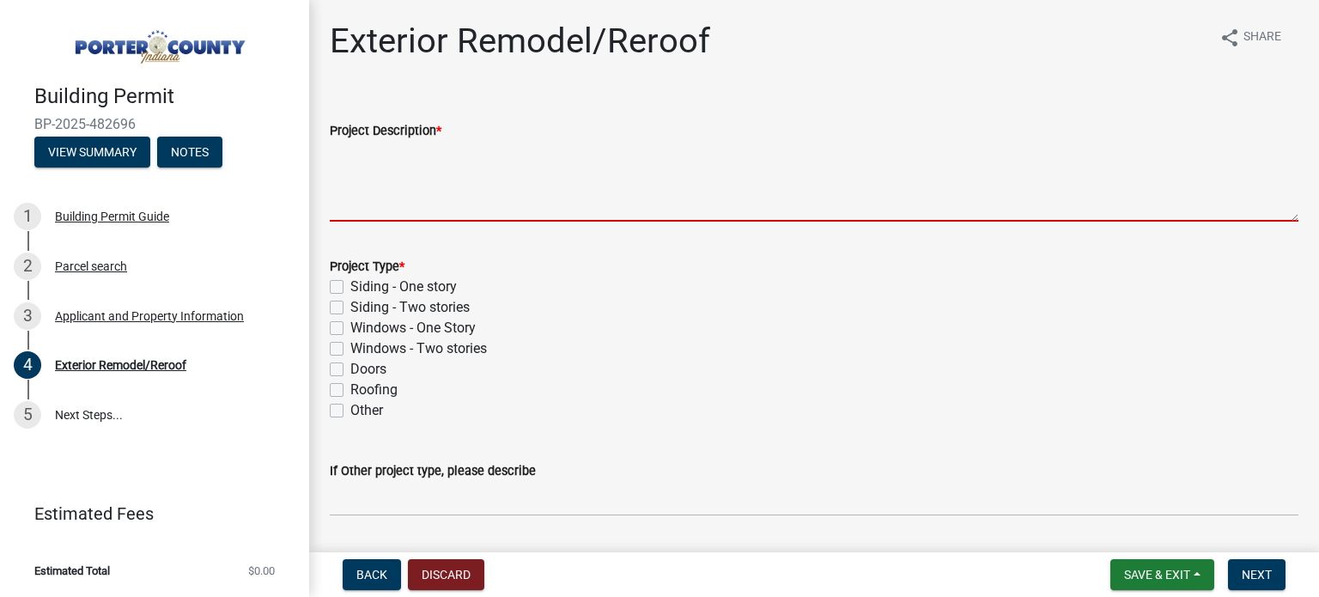
click at [388, 175] on textarea "Project Description *" at bounding box center [814, 181] width 968 height 81
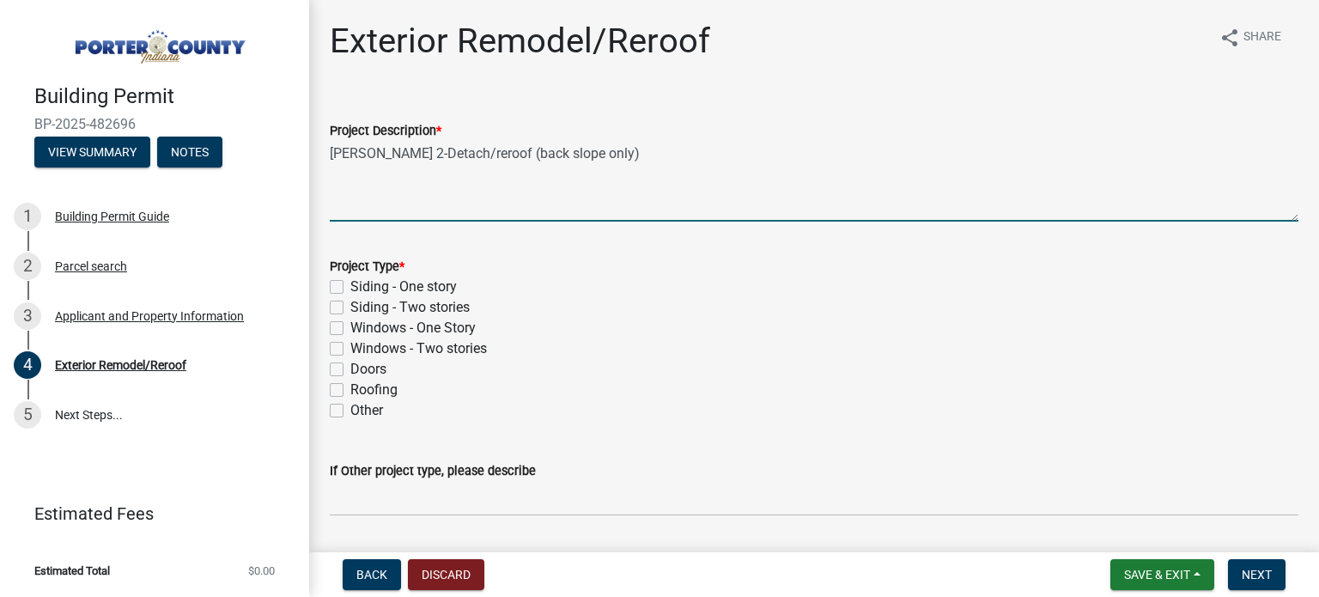
type textarea "Glasser 2-Detach/reroof (back slope only)"
click at [350, 391] on label "Roofing" at bounding box center [373, 389] width 47 height 21
click at [350, 391] on input "Roofing" at bounding box center [355, 384] width 11 height 11
checkbox input "true"
checkbox input "false"
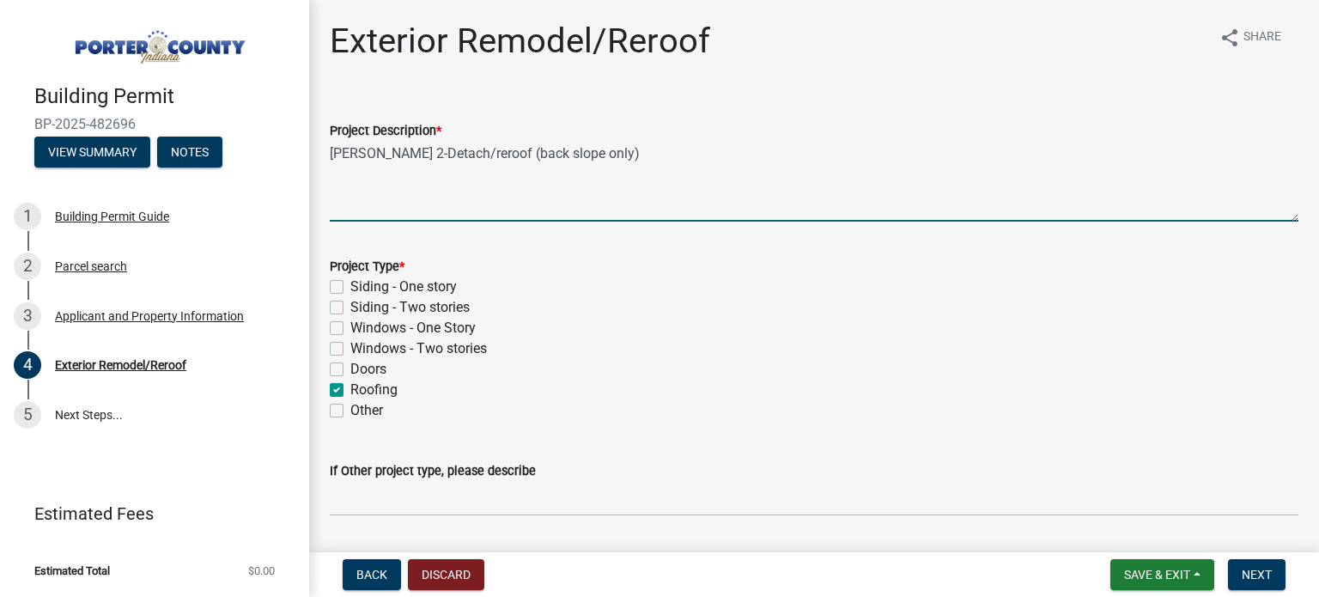
checkbox input "false"
checkbox input "true"
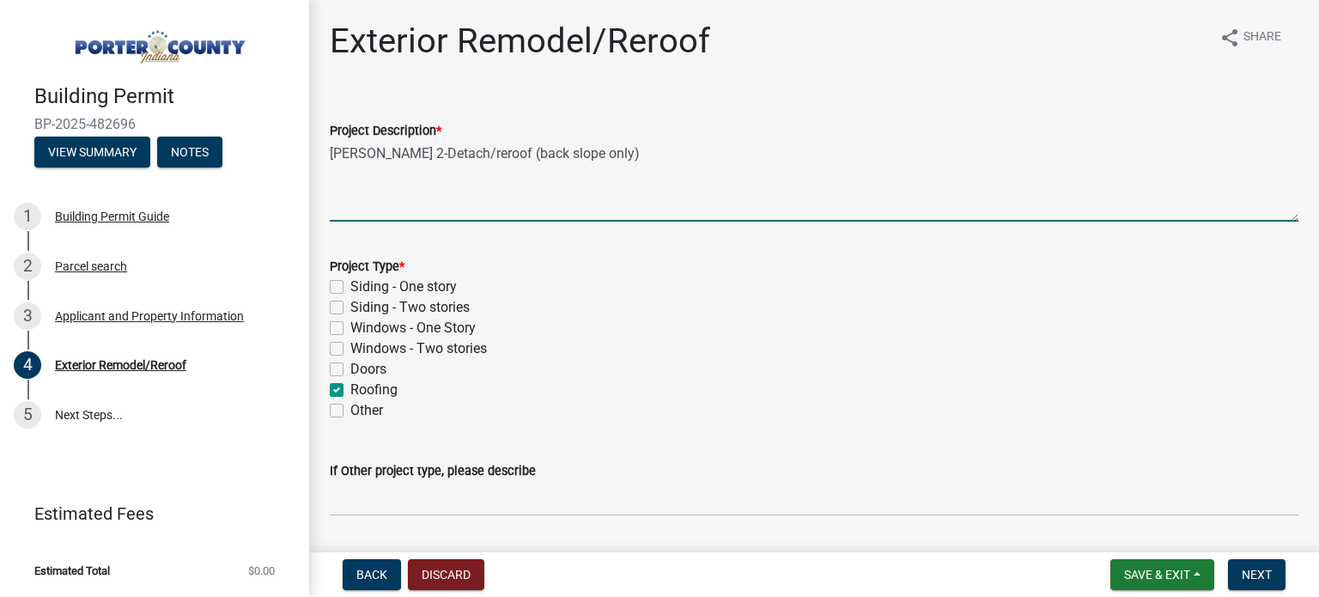
checkbox input "false"
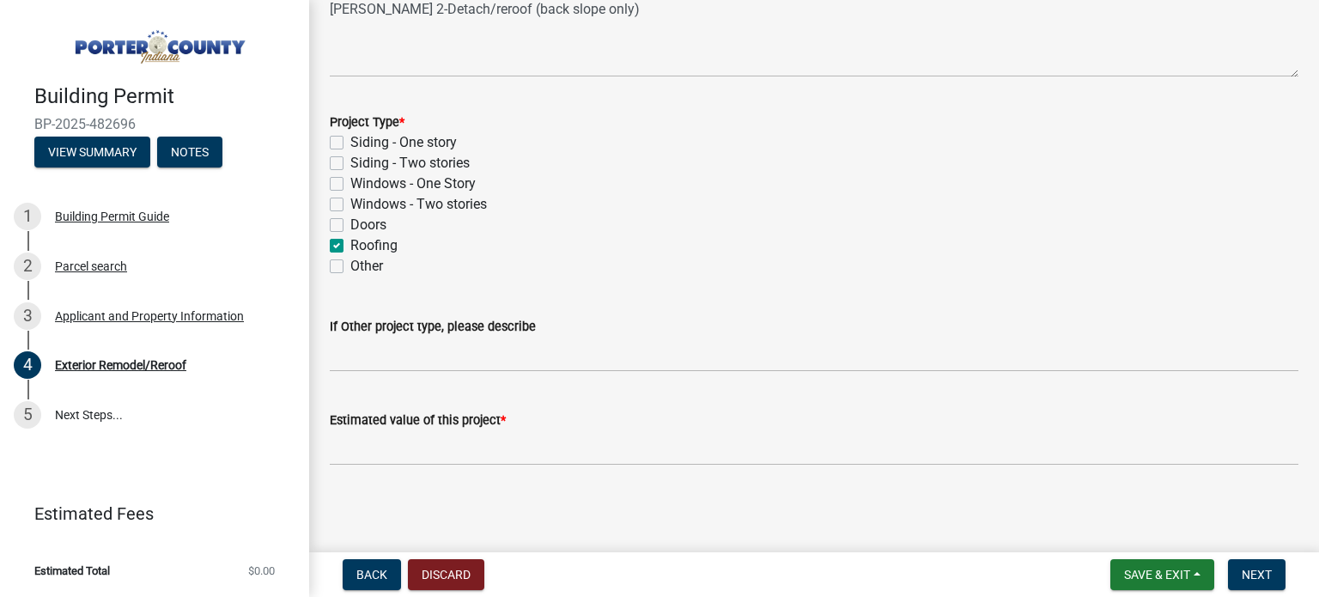
scroll to position [147, 0]
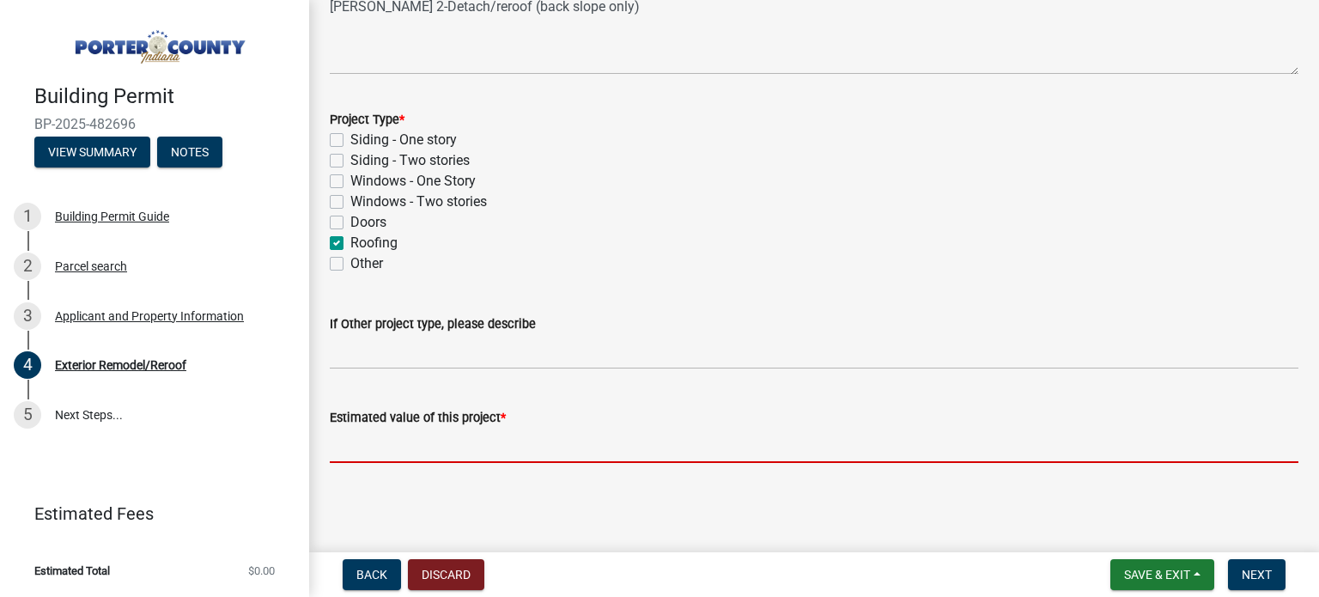
click at [417, 442] on input "text" at bounding box center [814, 445] width 968 height 35
paste input "7,663.04"
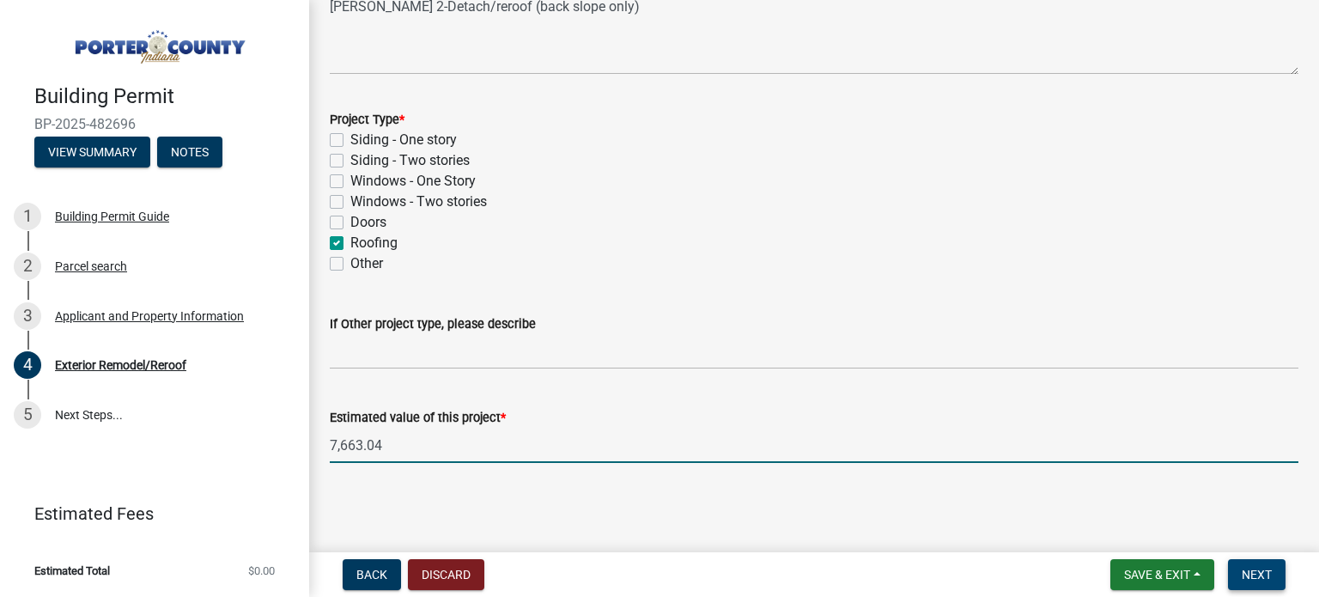
type input "7663.04"
click at [1264, 569] on span "Next" at bounding box center [1256, 574] width 30 height 14
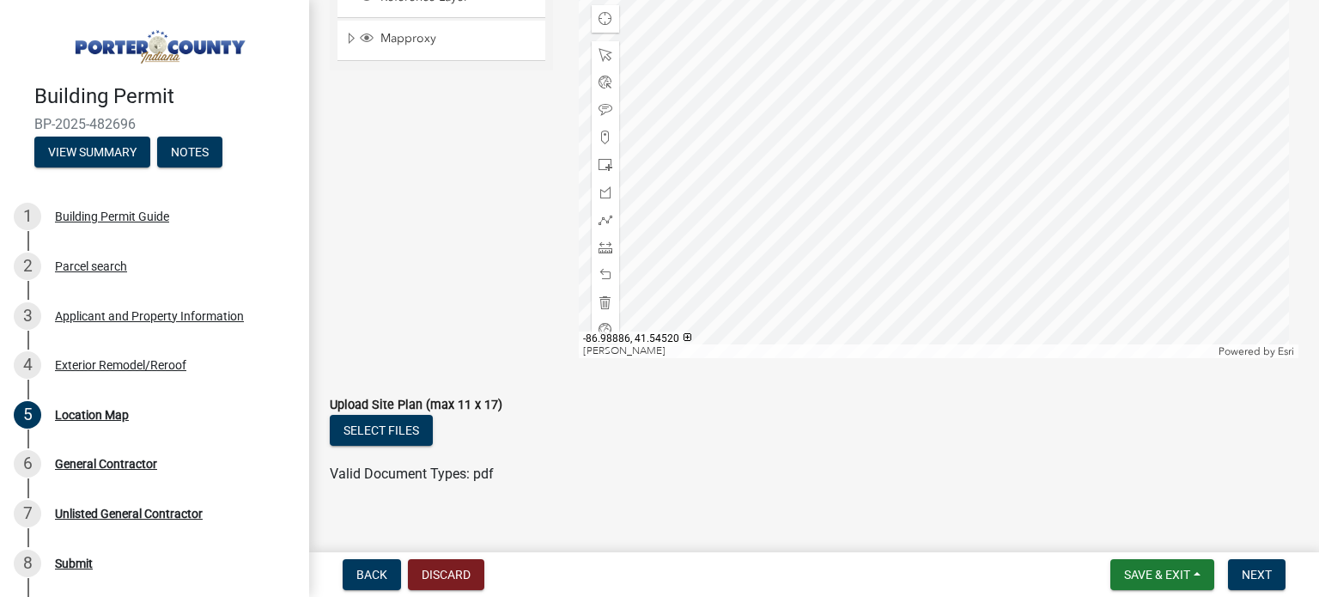
scroll to position [319, 0]
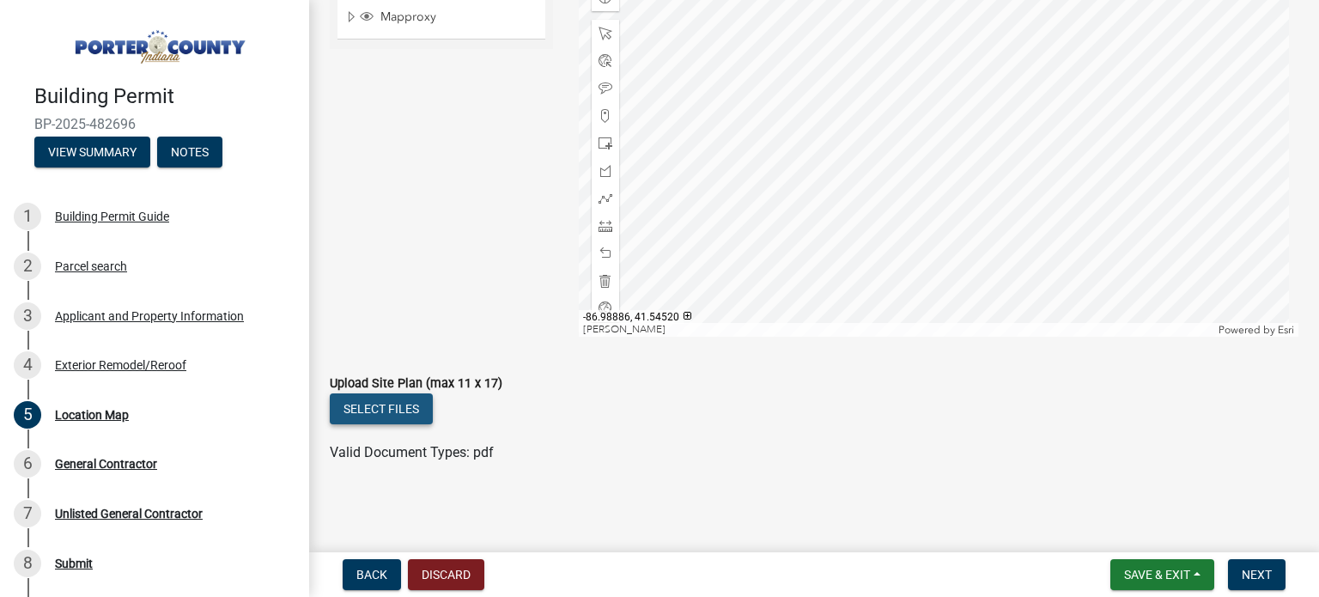
click at [365, 411] on button "Select files" at bounding box center [381, 408] width 103 height 31
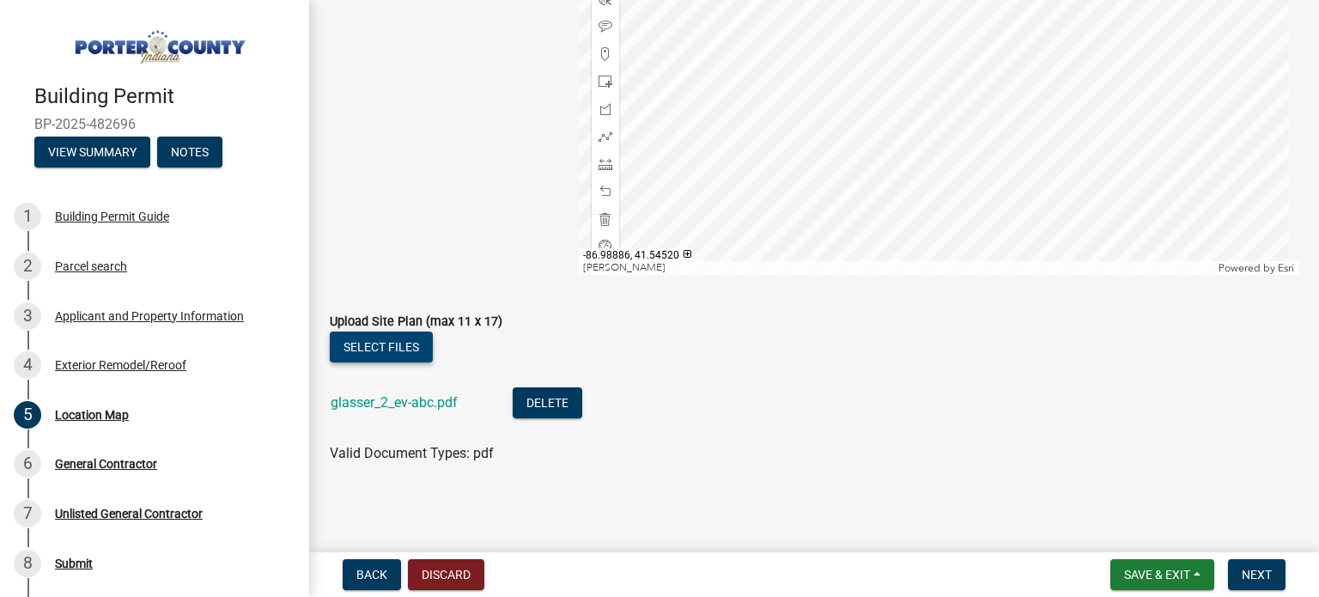
scroll to position [381, 0]
click at [1264, 568] on span "Next" at bounding box center [1256, 574] width 30 height 14
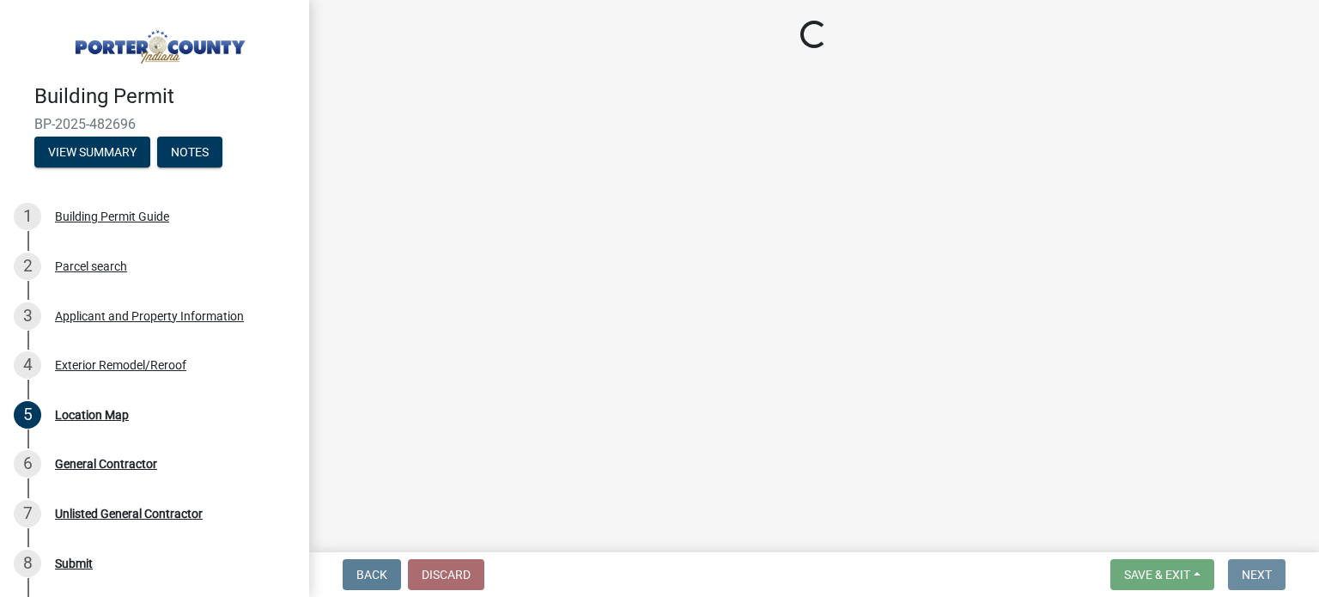
scroll to position [0, 0]
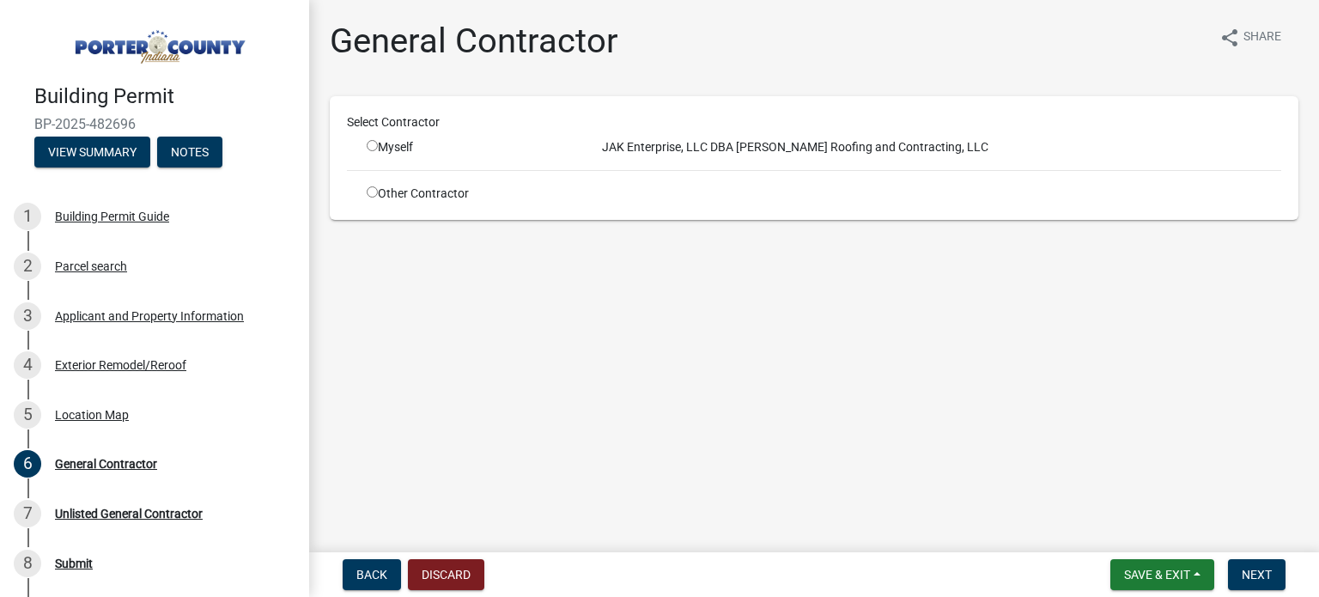
click at [371, 138] on div "Myself" at bounding box center [471, 147] width 209 height 18
click at [371, 142] on input "radio" at bounding box center [372, 145] width 11 height 11
radio input "true"
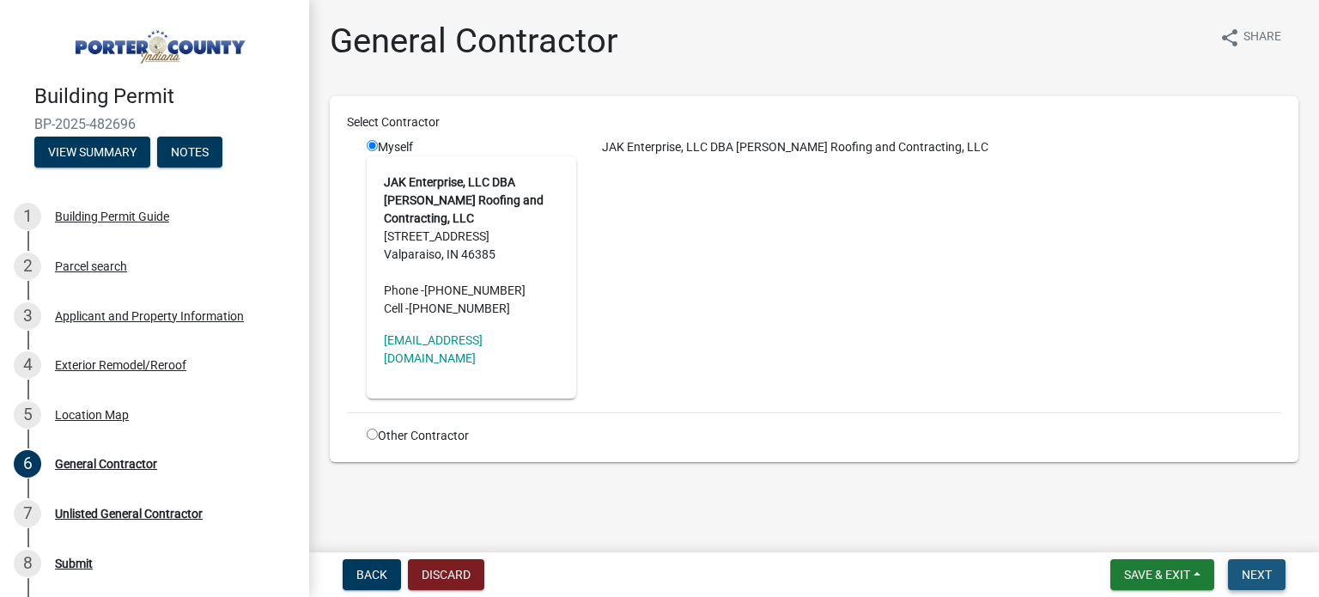
click at [1253, 564] on button "Next" at bounding box center [1257, 574] width 58 height 31
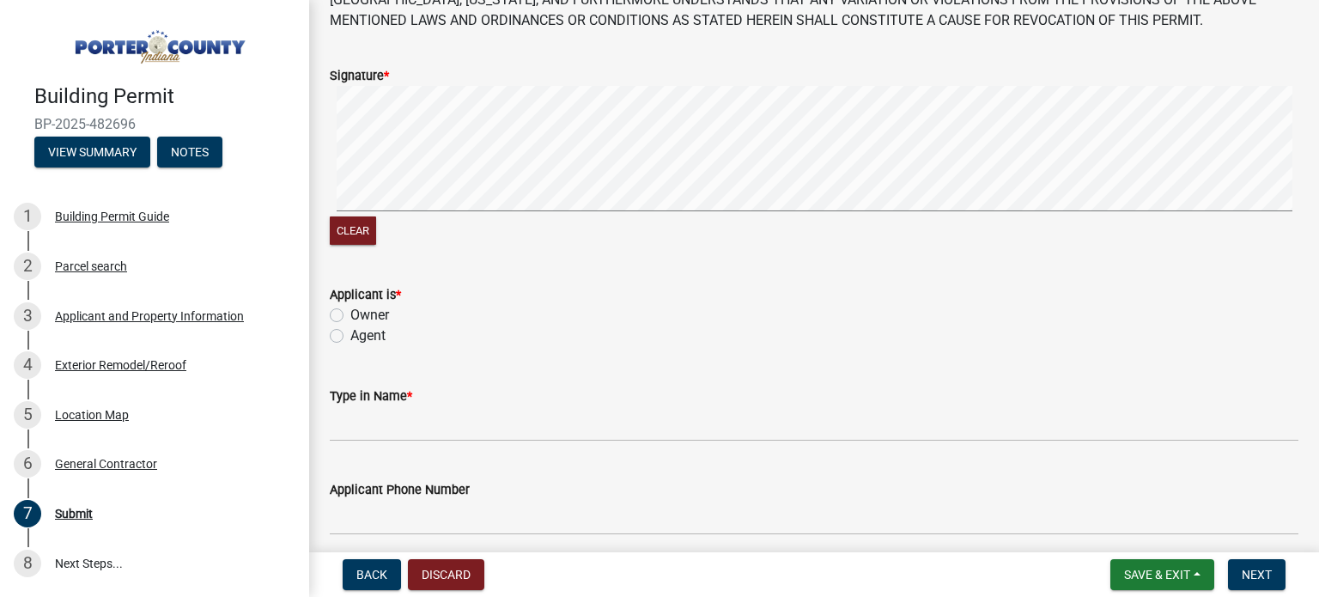
scroll to position [172, 0]
click at [350, 335] on label "Agent" at bounding box center [367, 332] width 35 height 21
click at [350, 333] on input "Agent" at bounding box center [355, 327] width 11 height 11
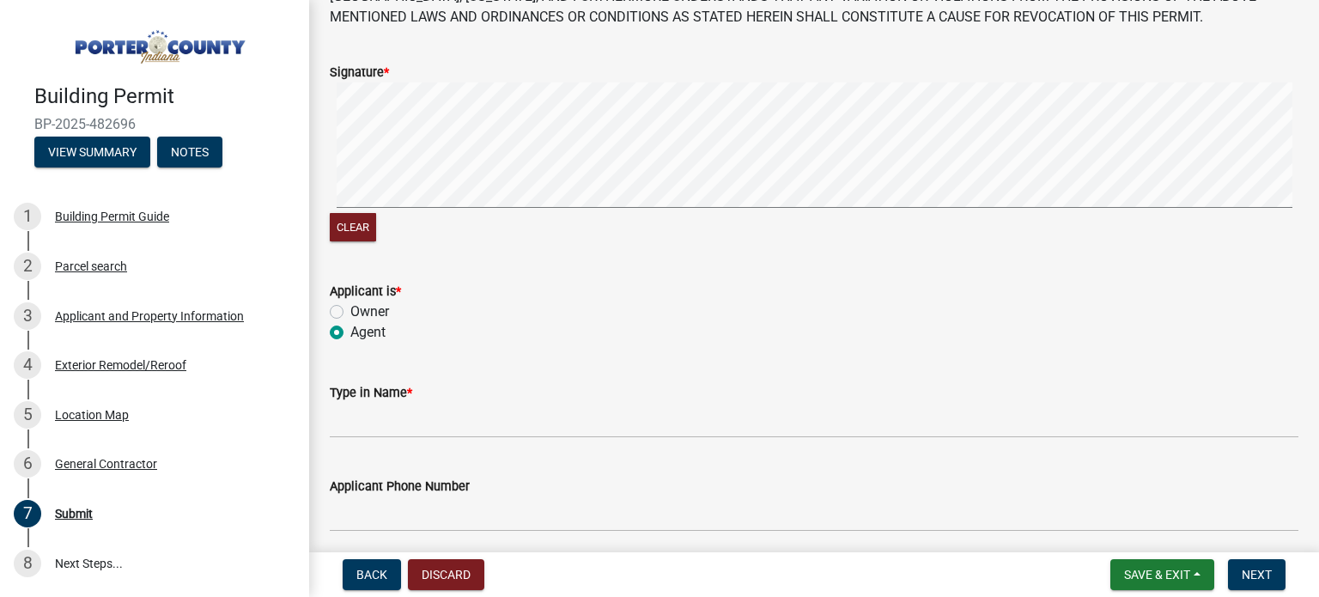
radio input "true"
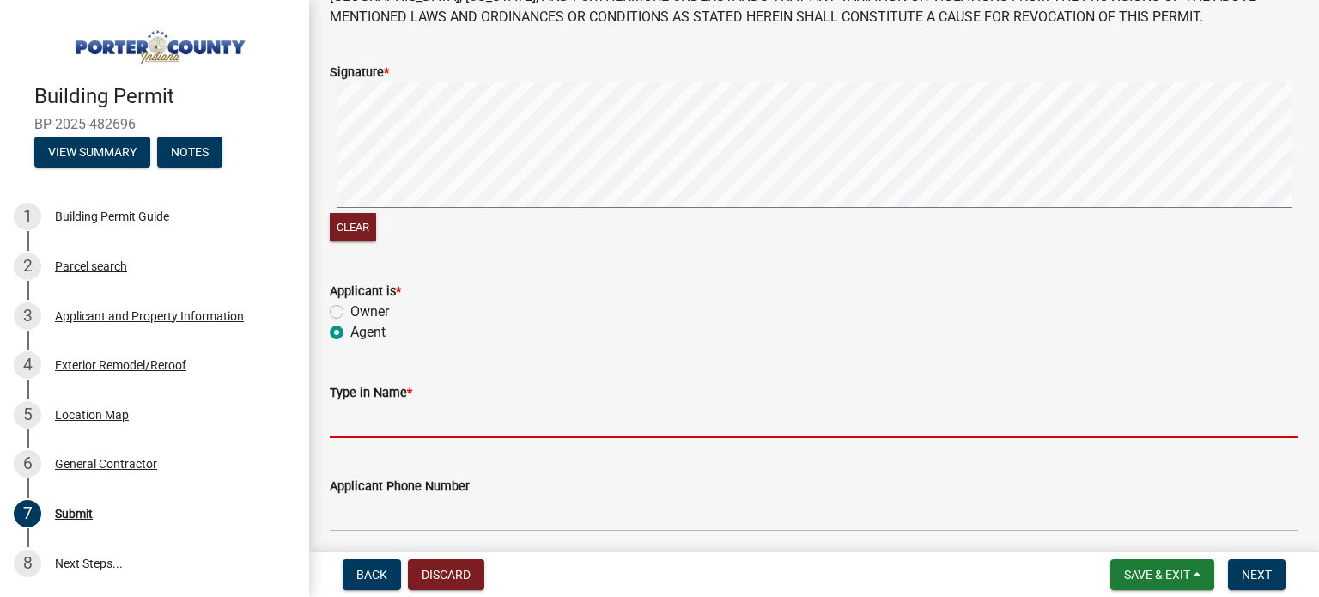
click at [367, 425] on input "Type in Name *" at bounding box center [814, 420] width 968 height 35
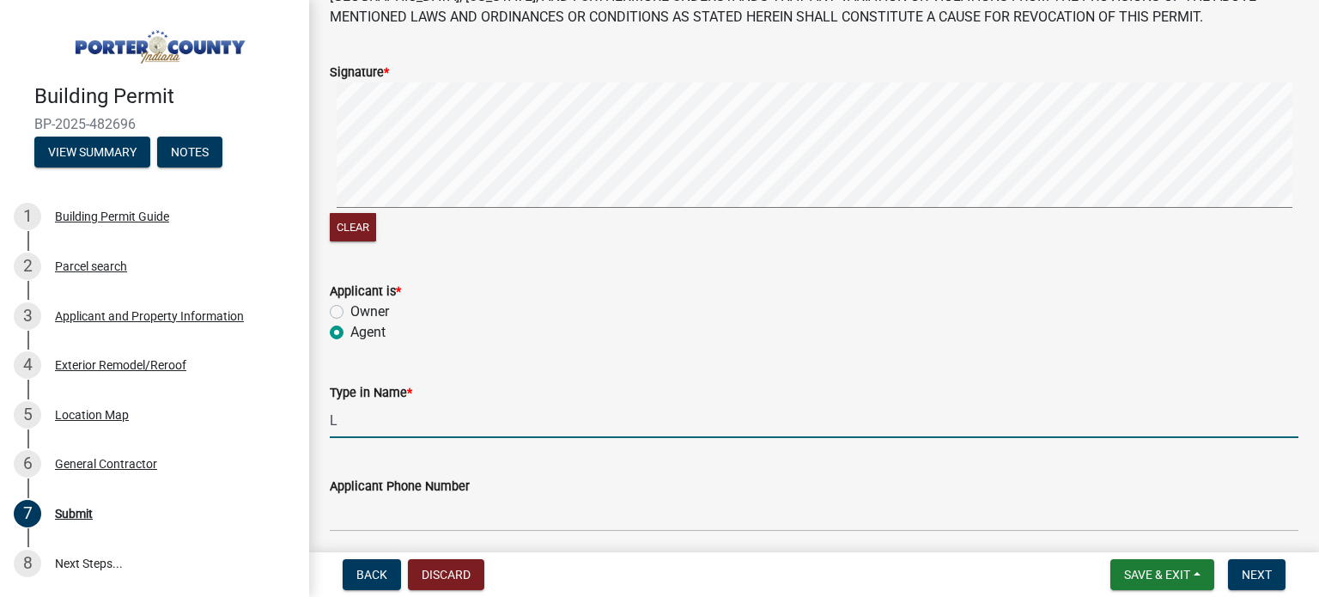
type input "[PERSON_NAME]"
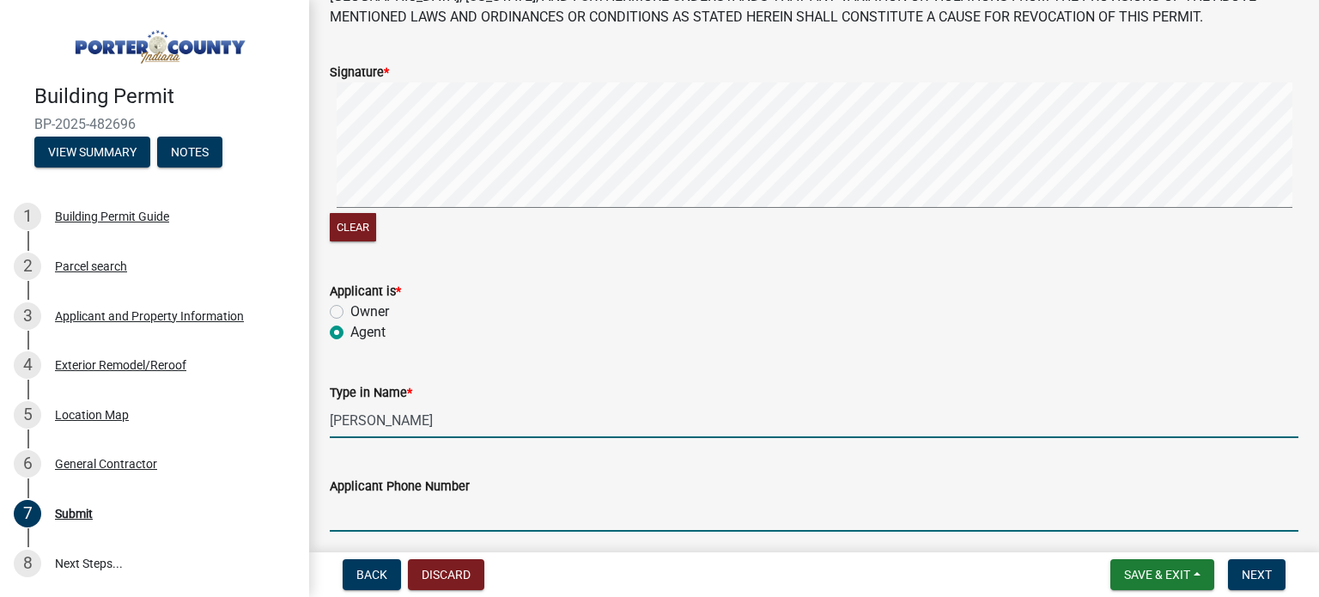
click at [389, 521] on input "Applicant Phone Number" at bounding box center [814, 513] width 968 height 35
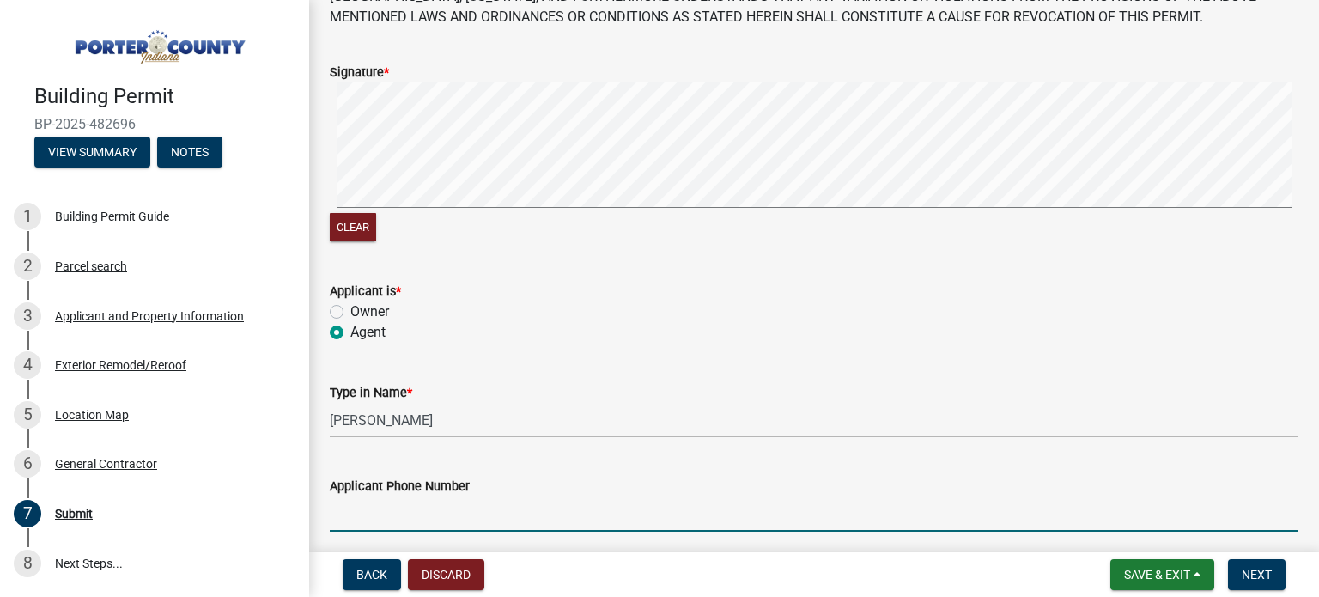
type input "2192084557"
type input "[EMAIL_ADDRESS][DOMAIN_NAME]"
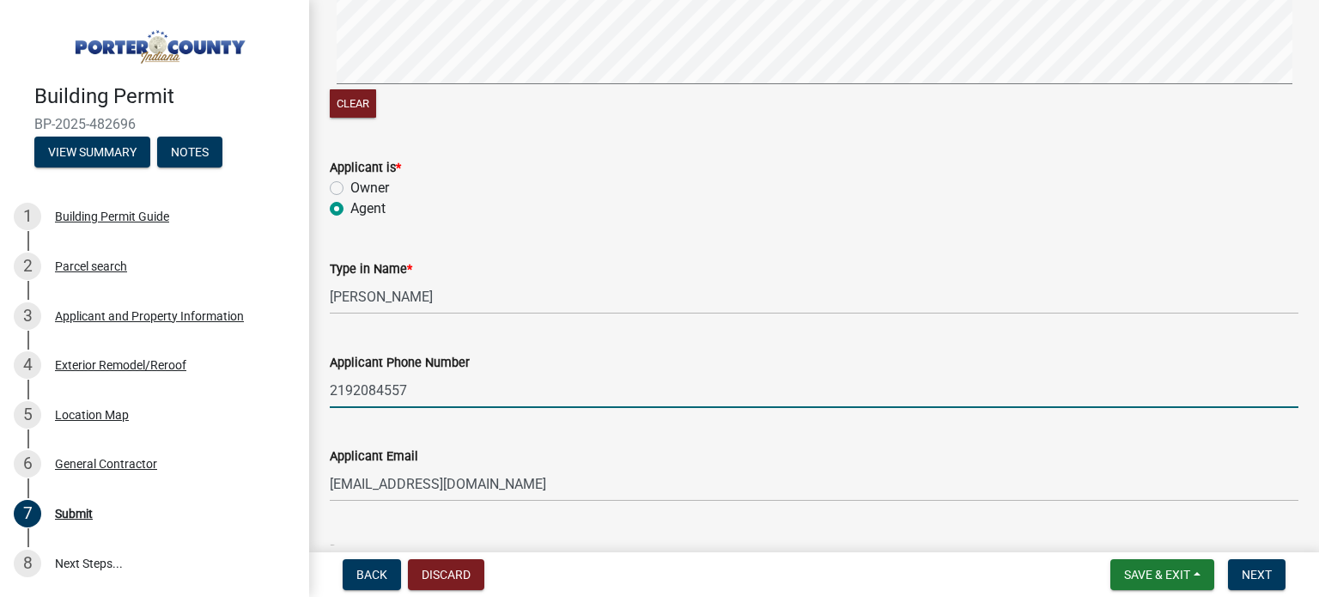
scroll to position [429, 0]
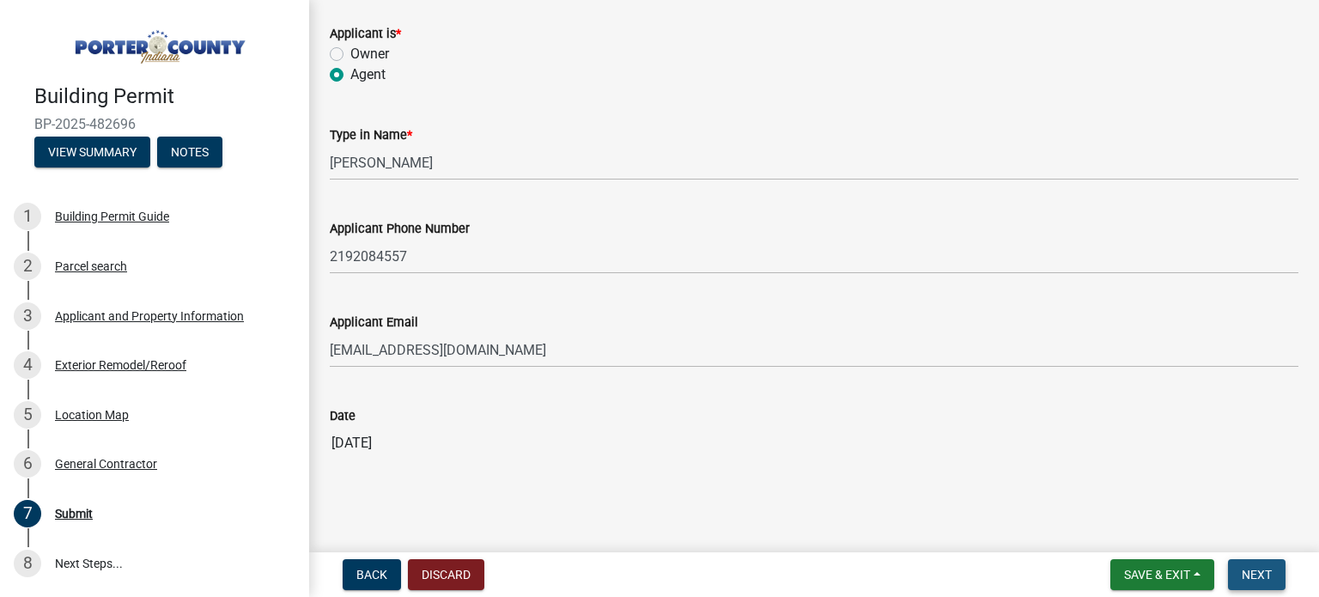
click at [1247, 567] on span "Next" at bounding box center [1256, 574] width 30 height 14
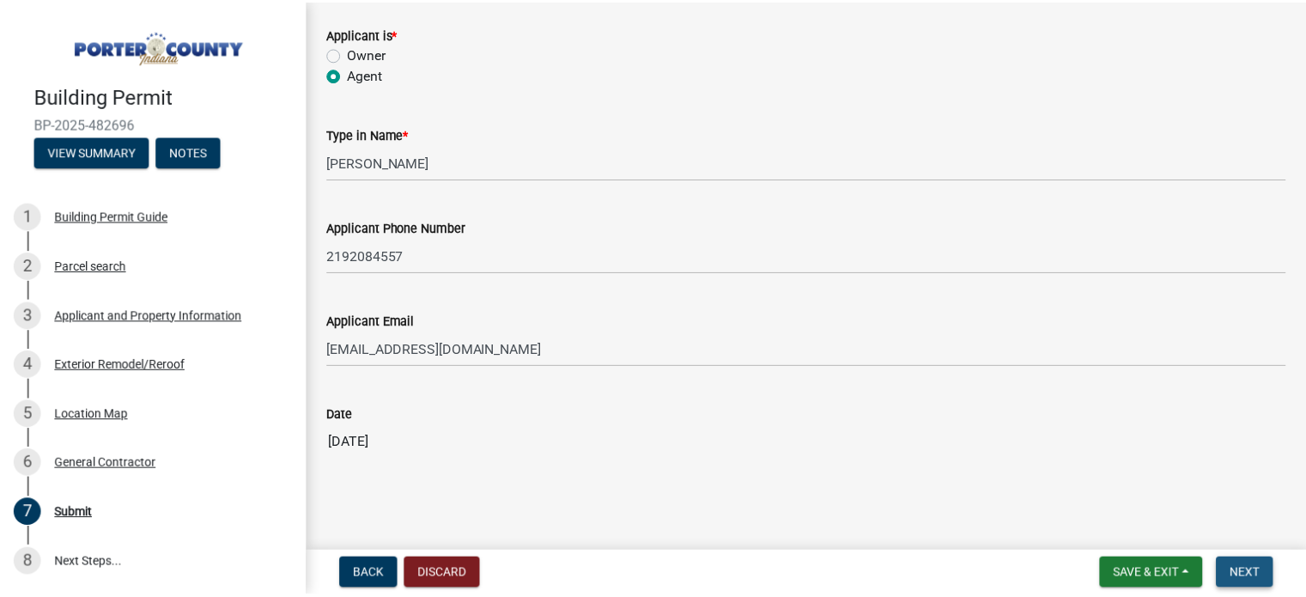
scroll to position [0, 0]
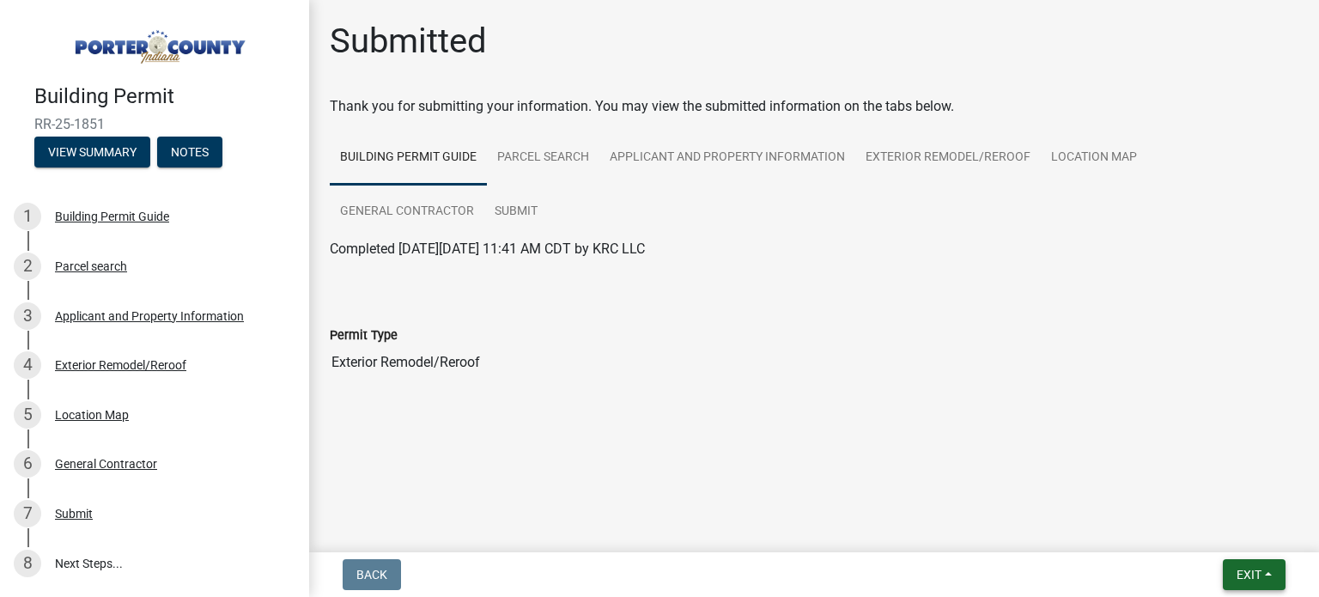
click at [1253, 567] on span "Exit" at bounding box center [1248, 574] width 25 height 14
click at [1217, 521] on button "Save & Exit" at bounding box center [1217, 529] width 137 height 41
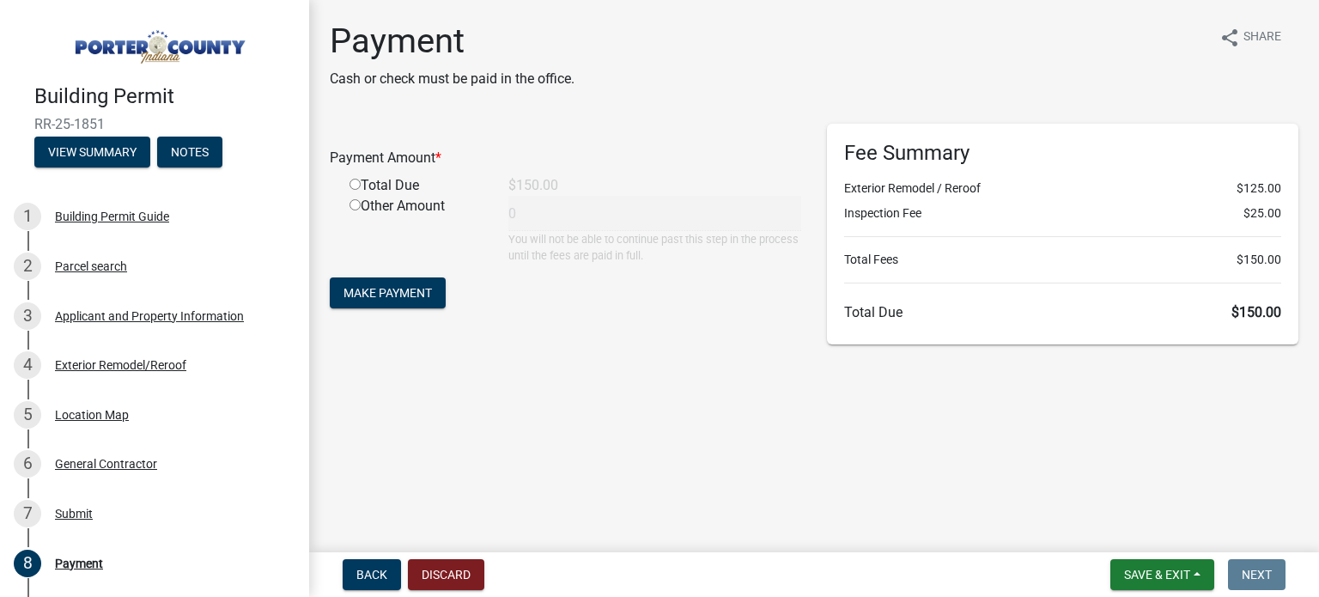
click at [355, 179] on input "radio" at bounding box center [354, 184] width 11 height 11
radio input "true"
type input "150"
click at [390, 301] on button "Make Payment" at bounding box center [388, 292] width 116 height 31
